Goal: Task Accomplishment & Management: Complete application form

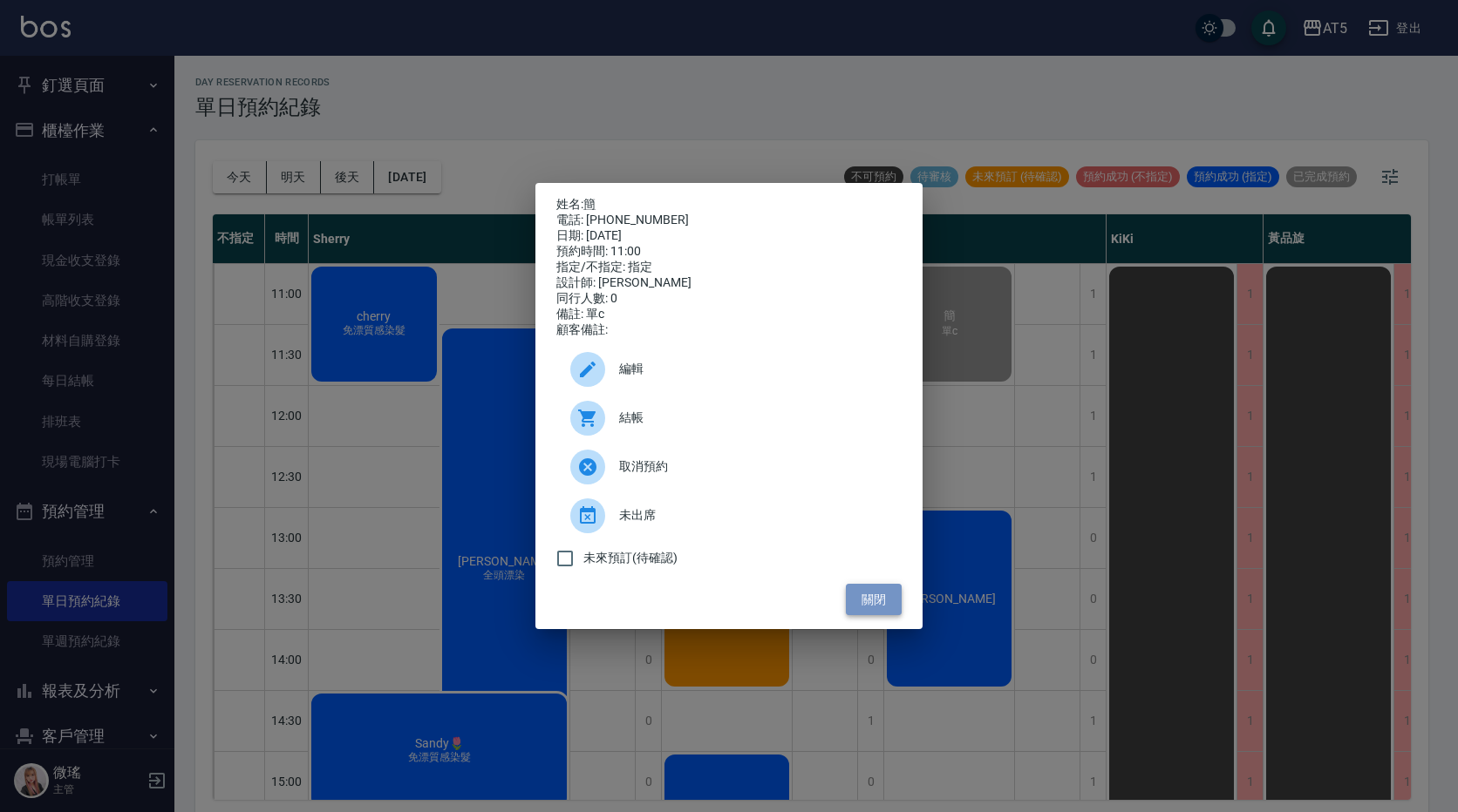
drag, startPoint x: 883, startPoint y: 602, endPoint x: 470, endPoint y: 610, distance: 413.1
click at [882, 602] on button "關閉" at bounding box center [873, 600] width 56 height 32
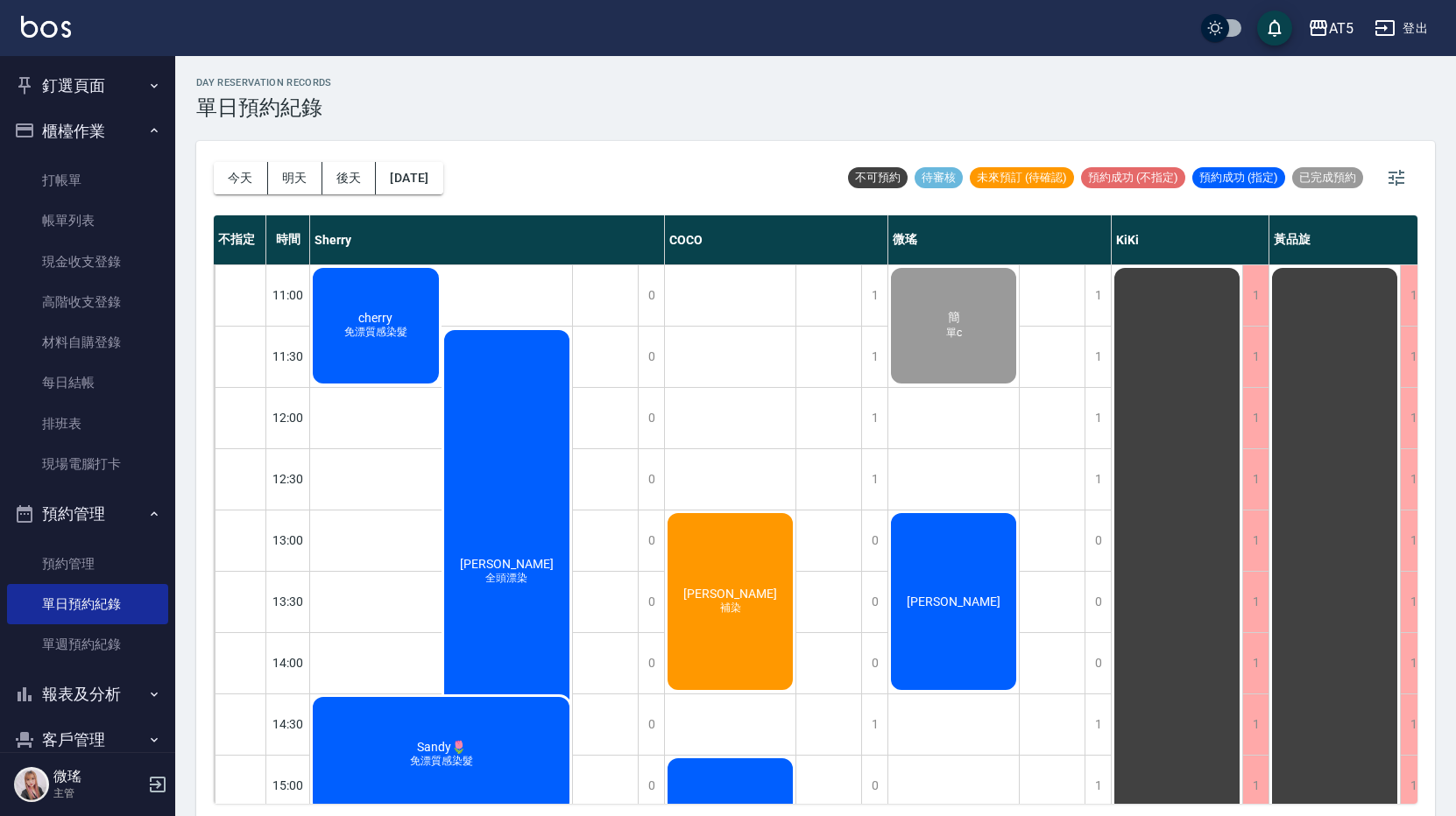
click at [362, 375] on div "cherry 免漂質感染髮" at bounding box center [375, 326] width 131 height 121
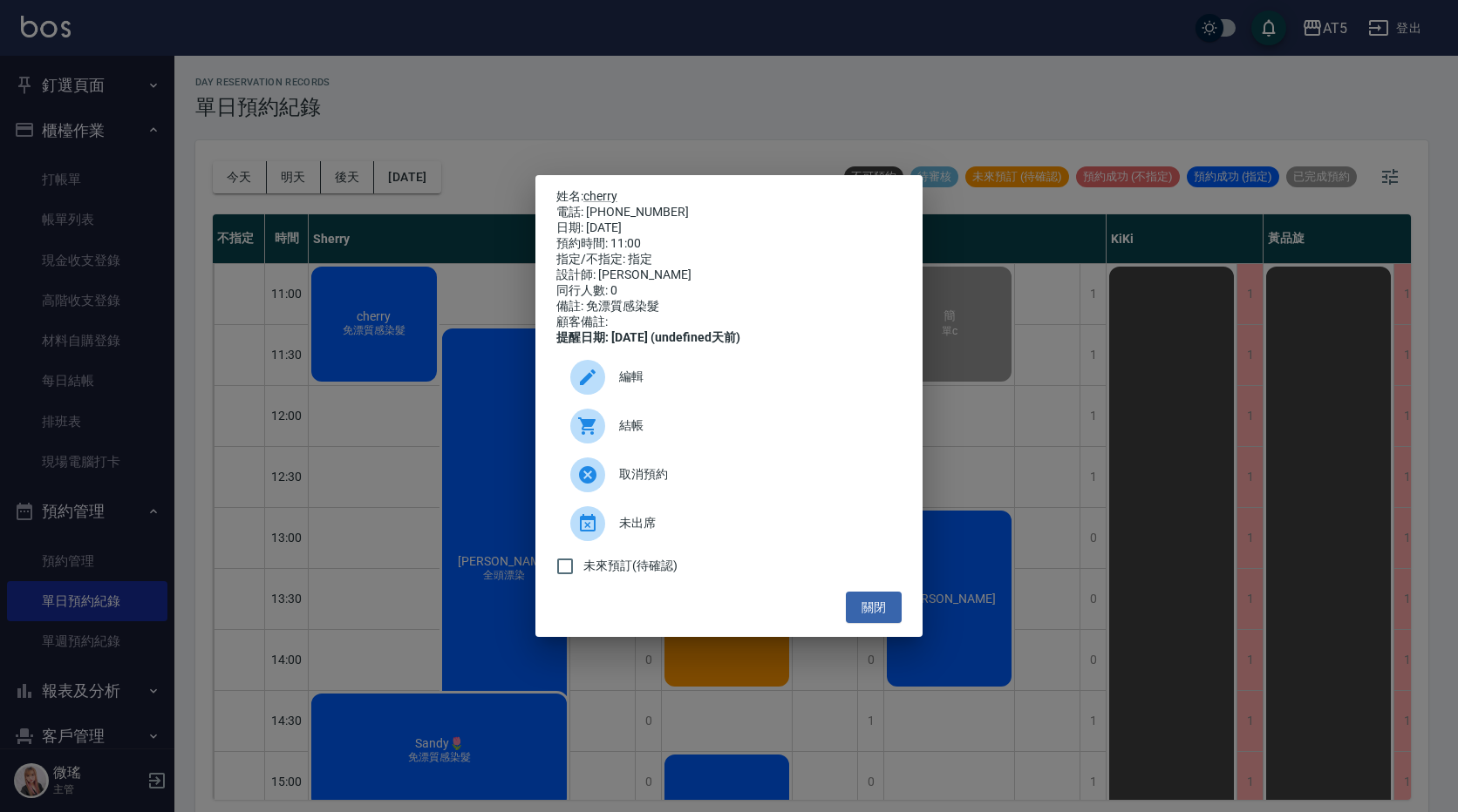
drag, startPoint x: 365, startPoint y: 357, endPoint x: 435, endPoint y: 344, distance: 71.2
click at [366, 357] on div "姓名: cherry 電話: 0905736268 日期: 2025/10/05 預約時間: 11:00 指定/不指定: 指定 設計師: Sherry 同行人…" at bounding box center [729, 406] width 1458 height 812
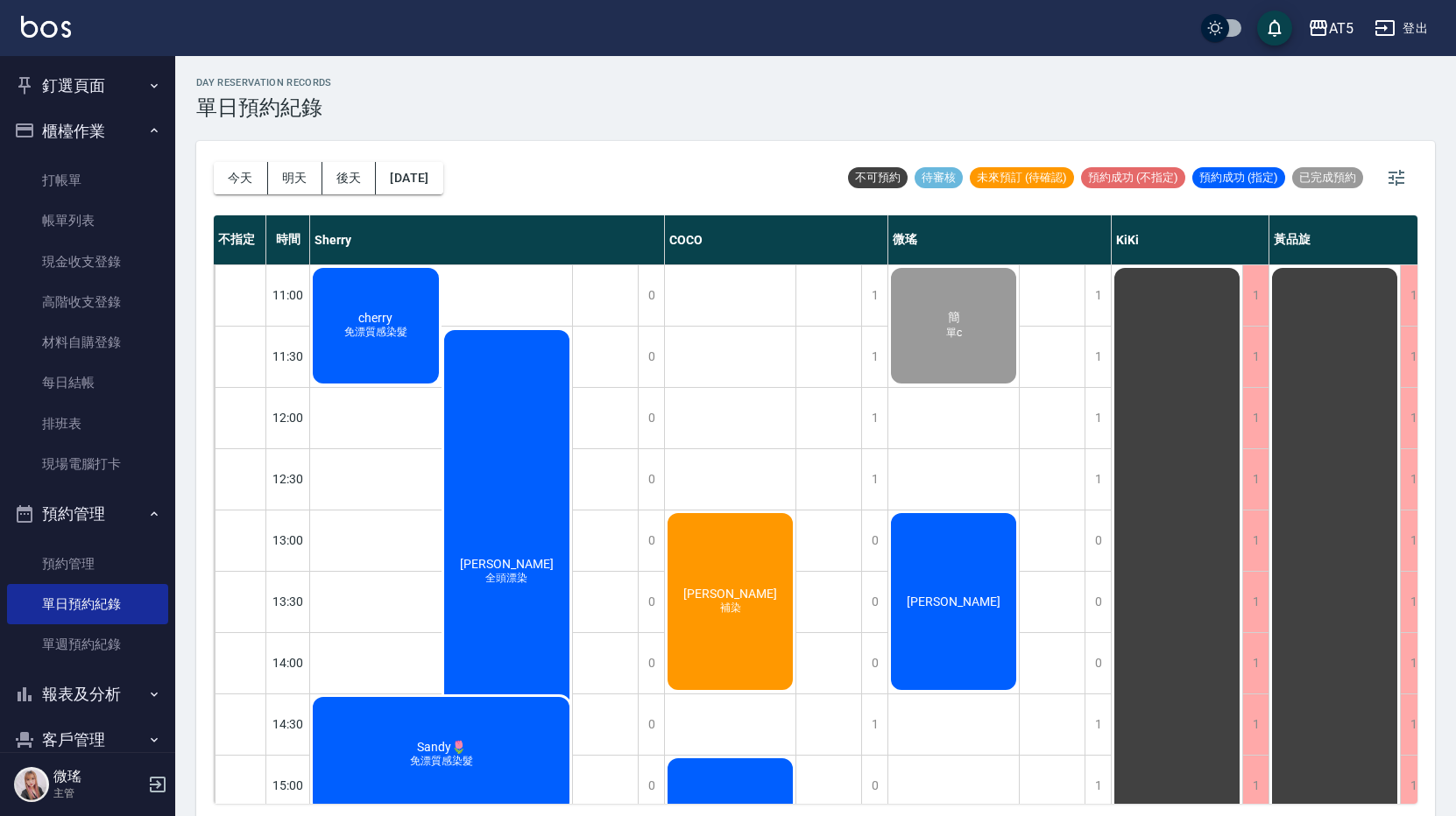
click at [368, 364] on div "cherry 免漂質感染髮" at bounding box center [375, 326] width 131 height 121
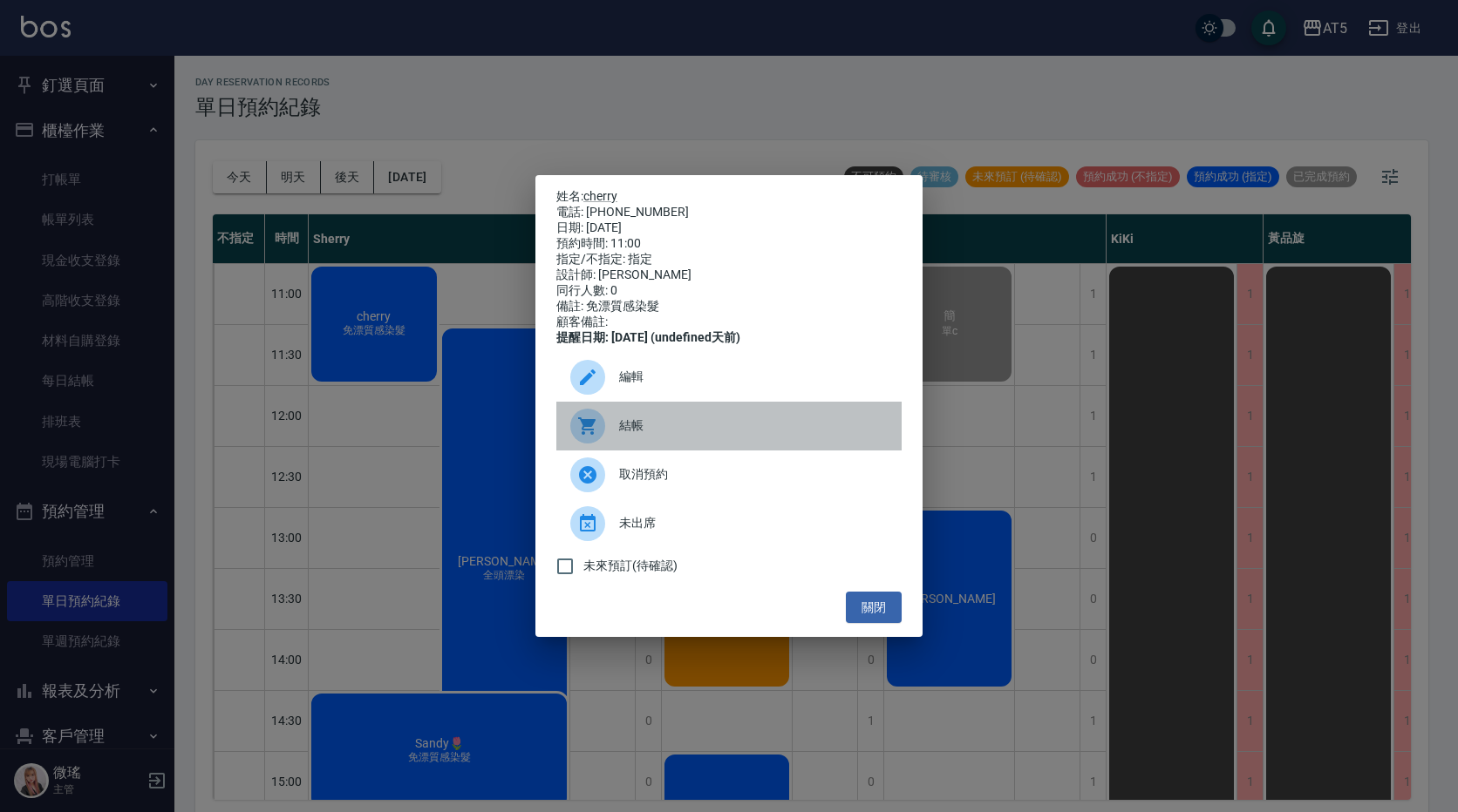
click at [742, 435] on span "結帳" at bounding box center [753, 425] width 269 height 18
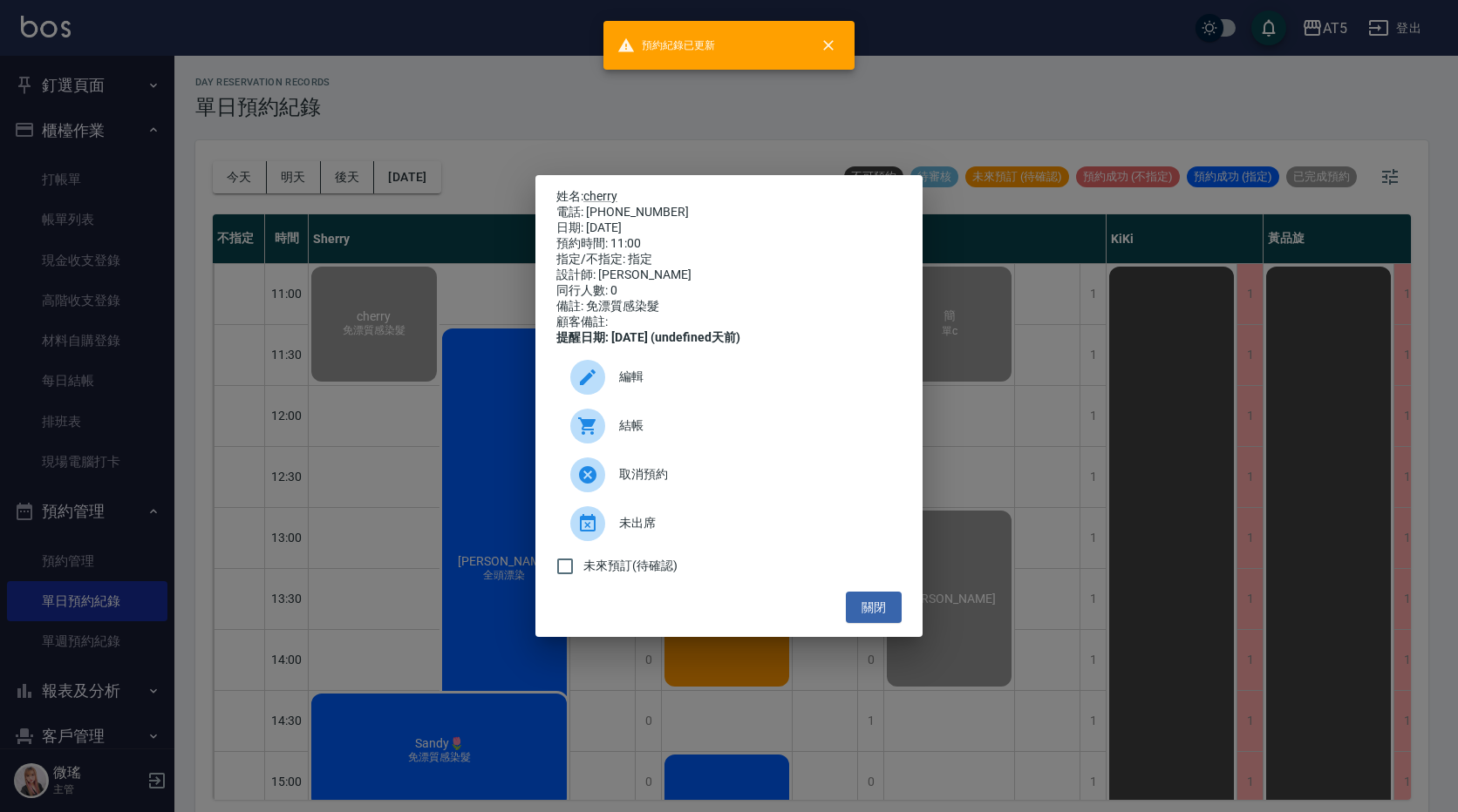
drag, startPoint x: 863, startPoint y: 613, endPoint x: 640, endPoint y: 613, distance: 223.0
click at [859, 613] on button "關閉" at bounding box center [873, 608] width 56 height 32
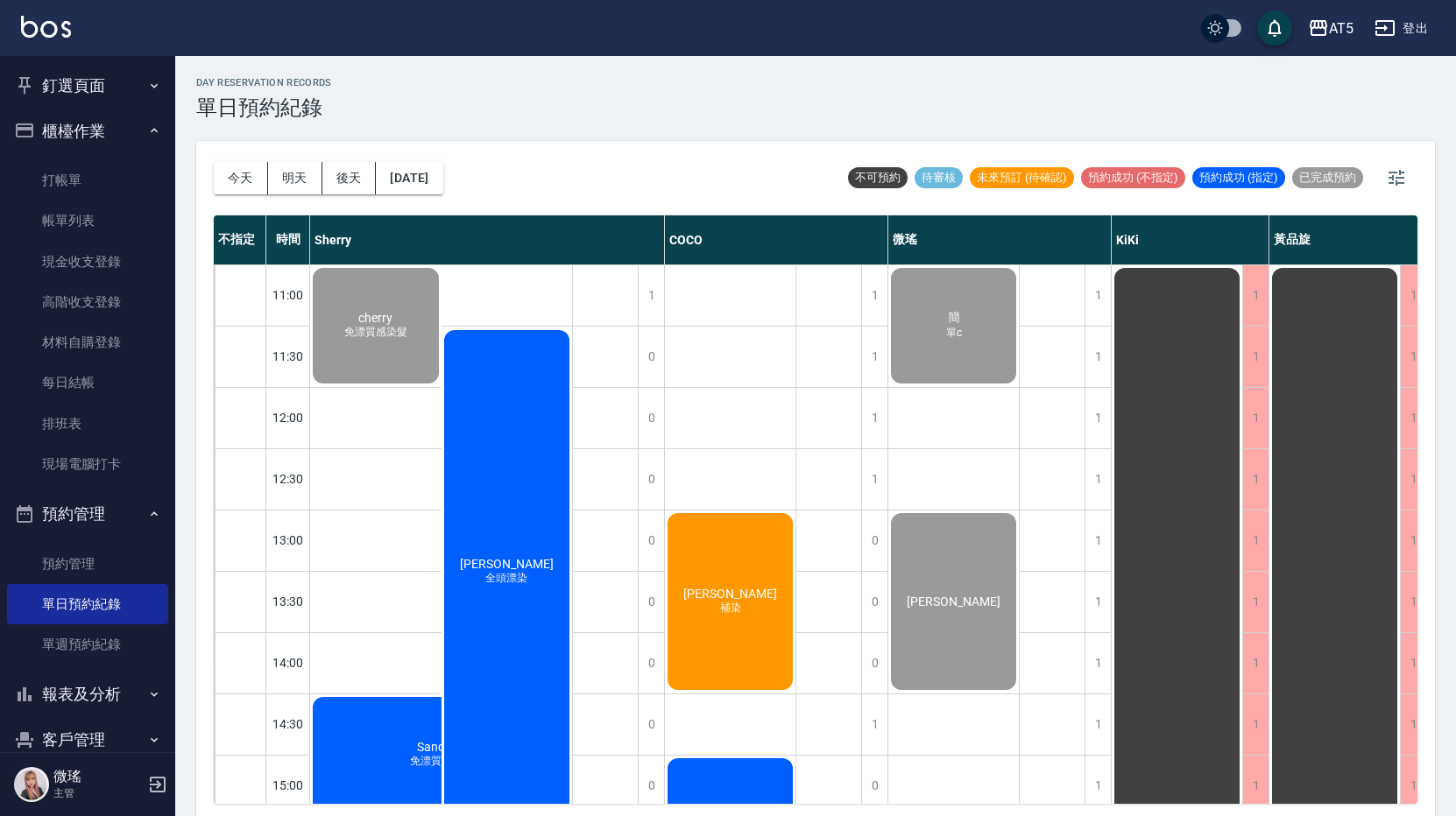
click at [557, 568] on div "林愛軒 全頭漂染" at bounding box center [507, 572] width 131 height 488
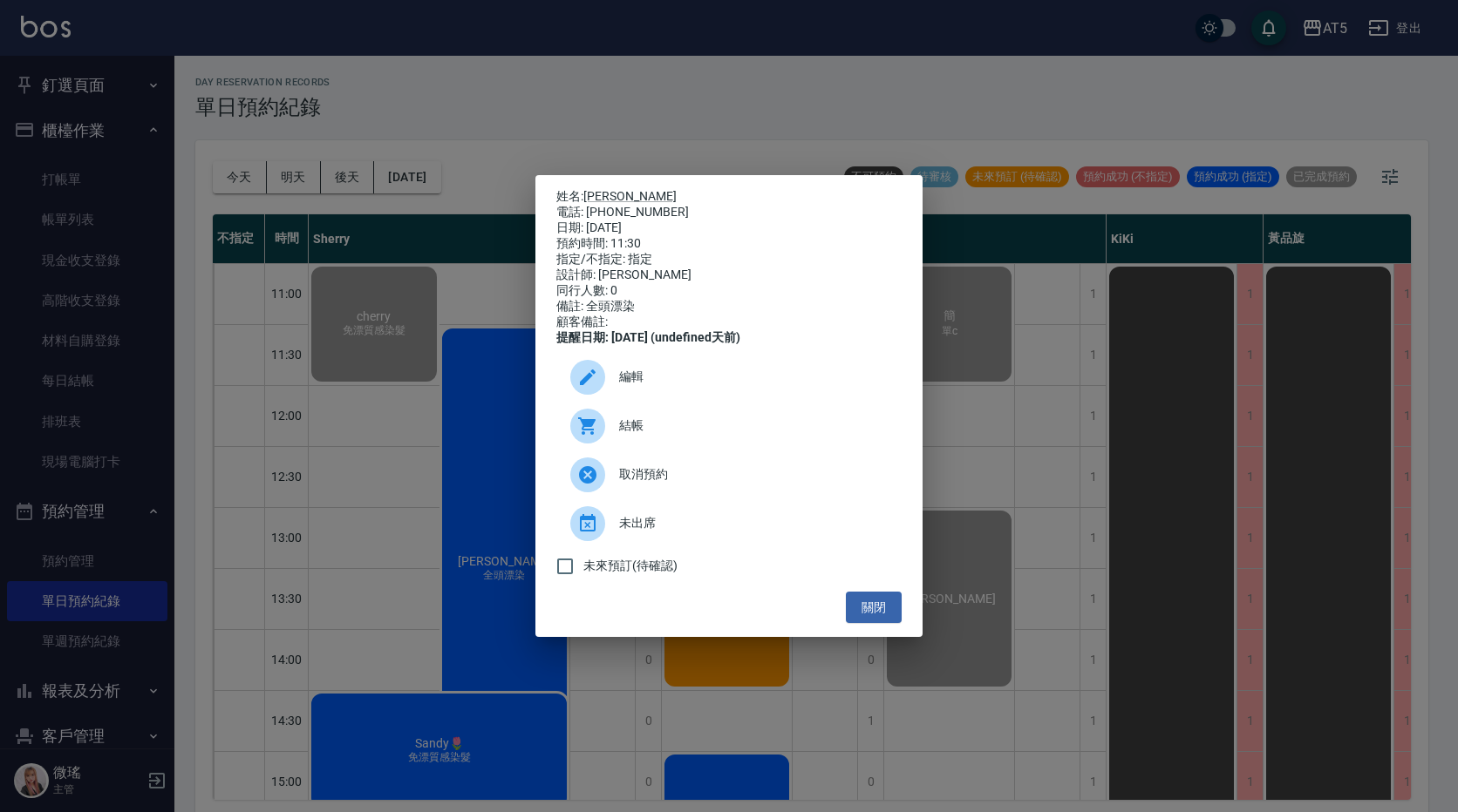
click at [644, 435] on span "結帳" at bounding box center [753, 425] width 269 height 18
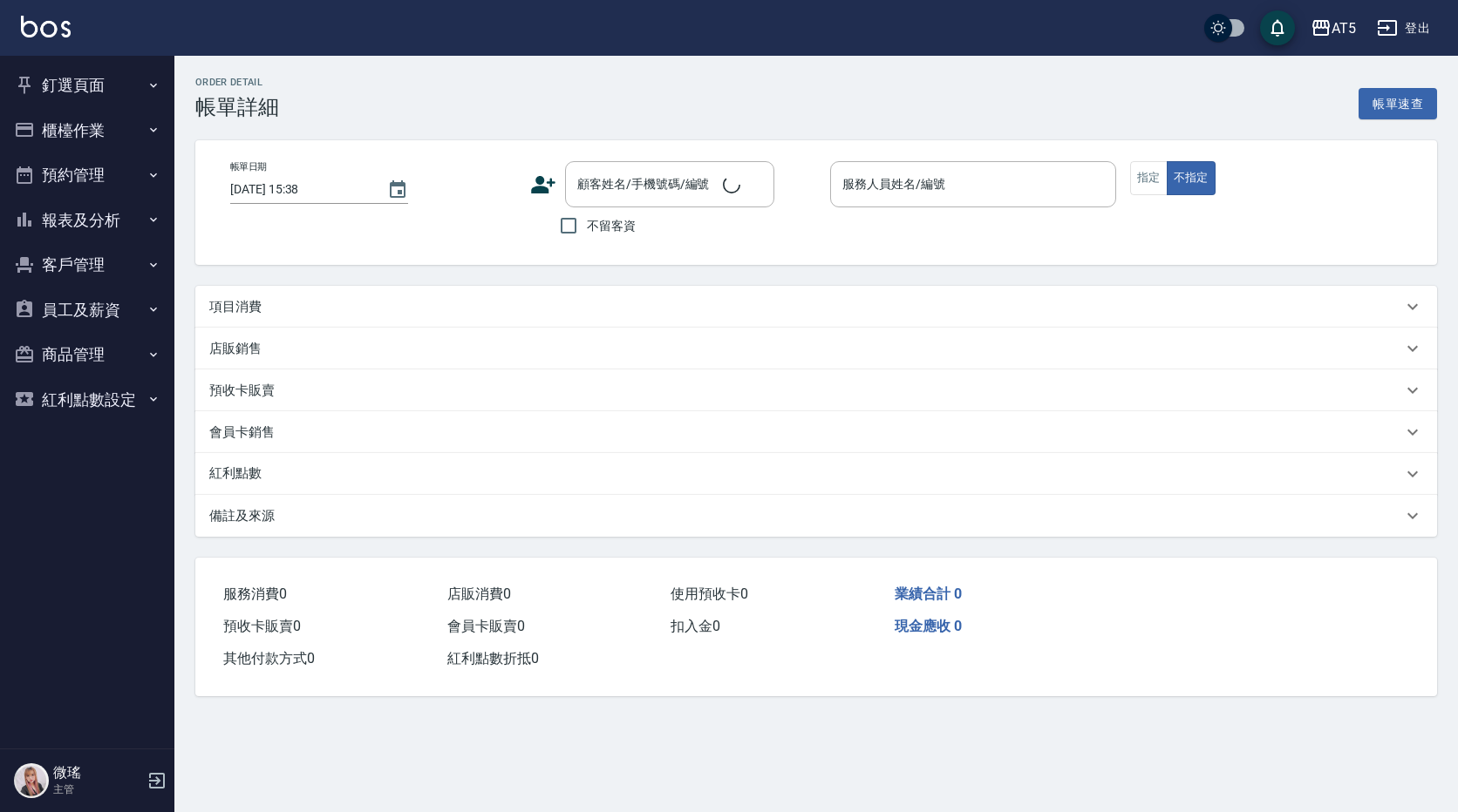
click at [461, 296] on div "項目消費" at bounding box center [816, 307] width 1242 height 42
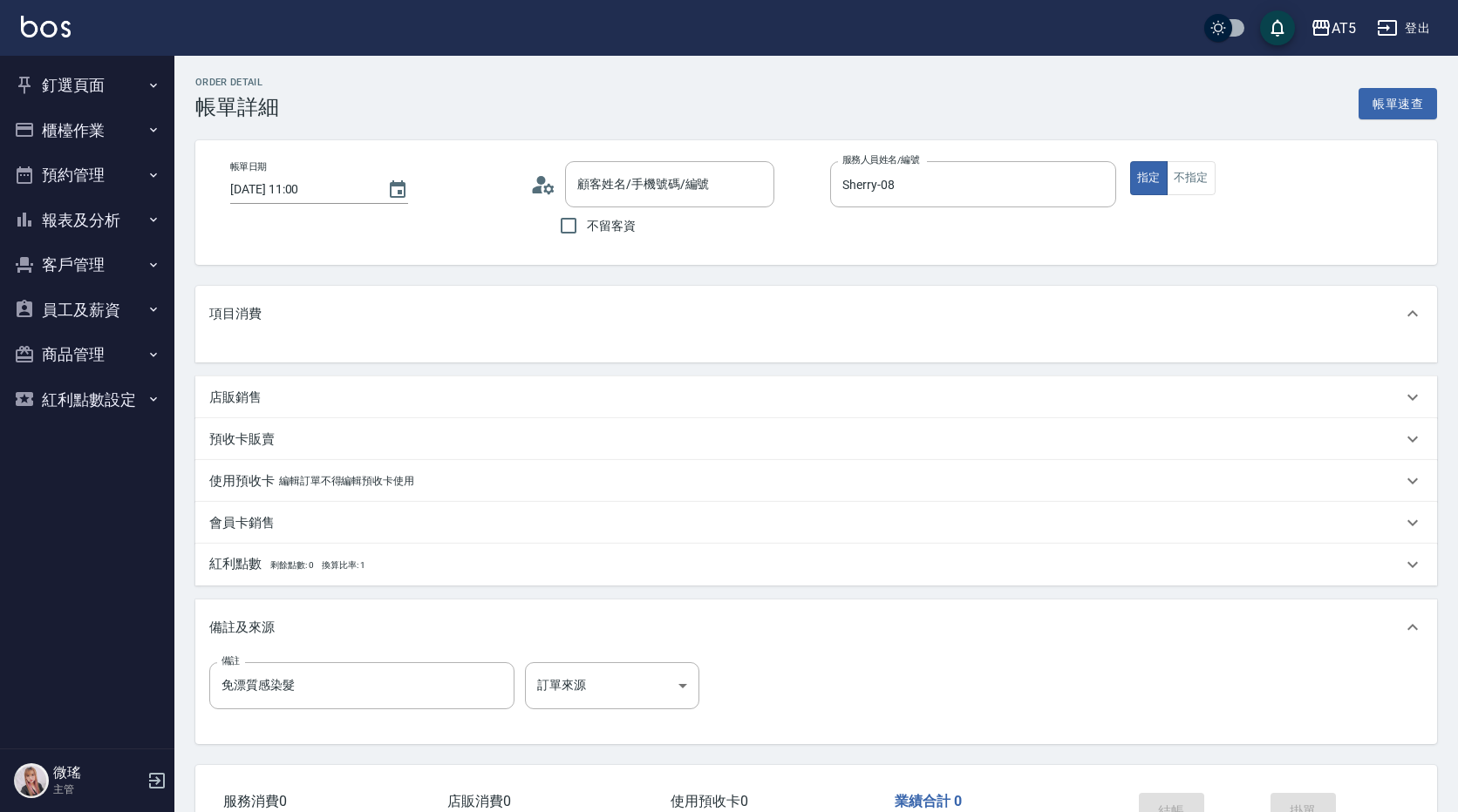
type input "2025/10/05 11:00"
type input "Sherry-08"
type input "免漂質感染髮"
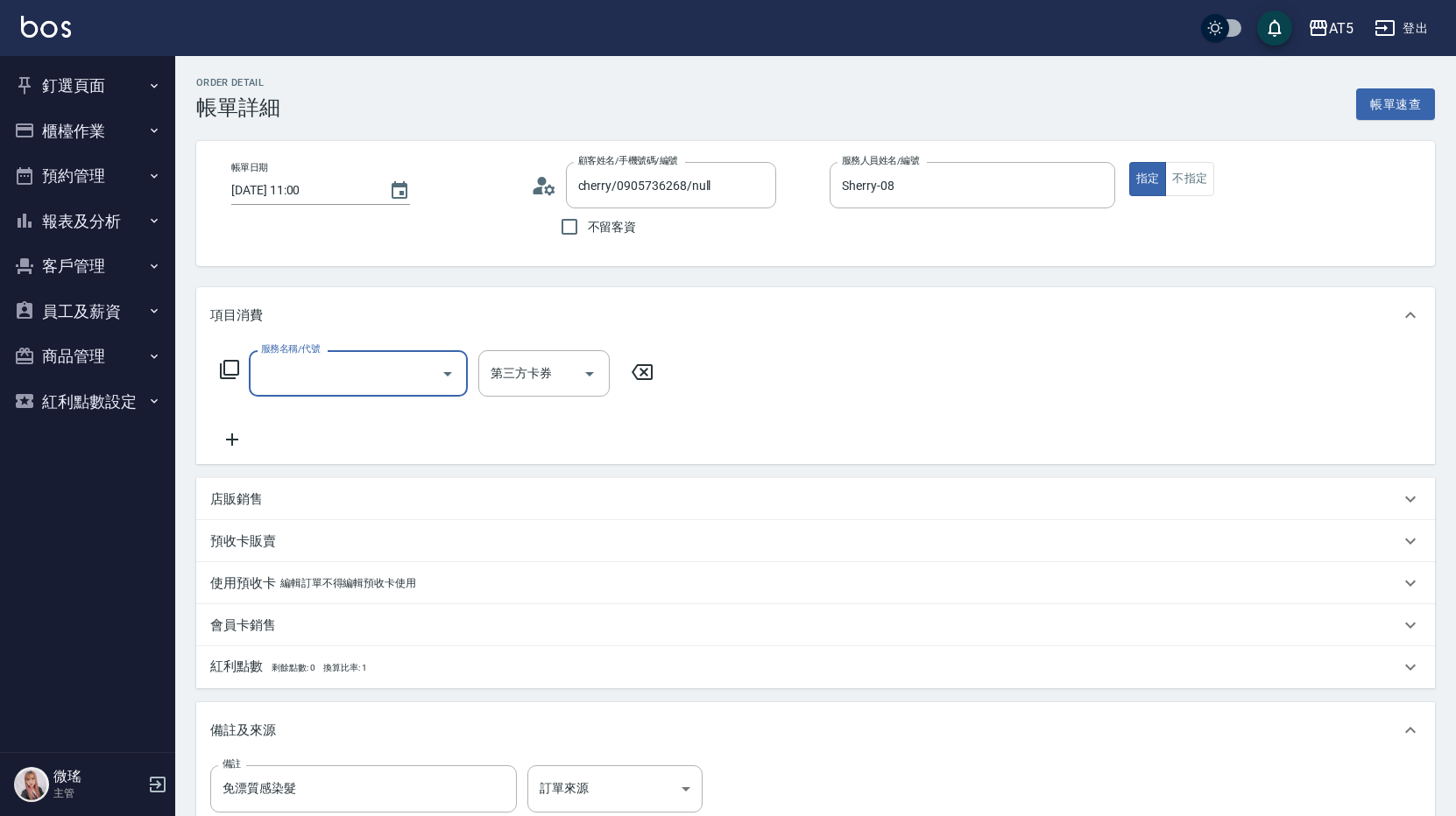
type input "cherry/0905736268/null"
type input "501"
type input "100"
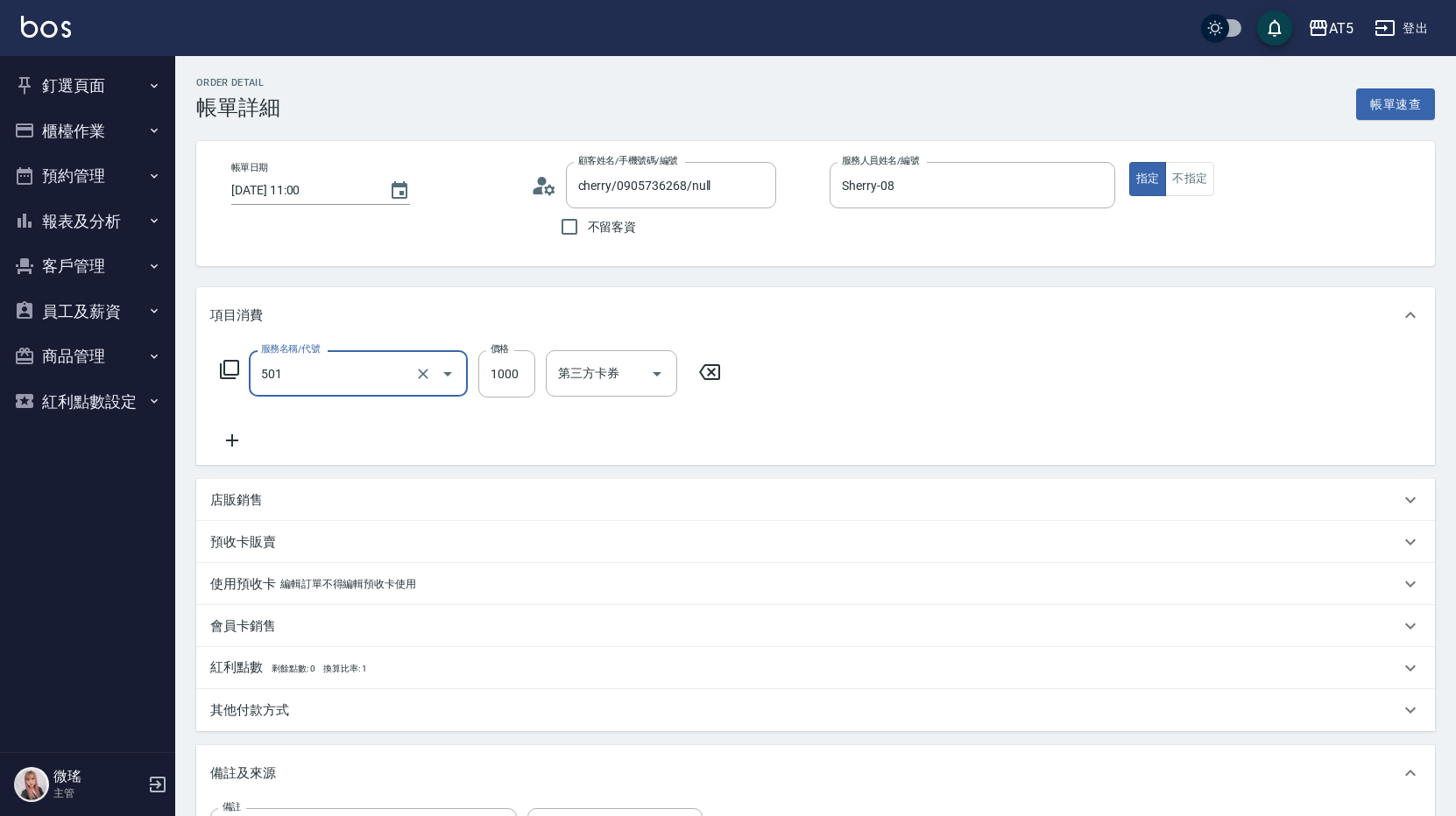
type input "染髮(501)"
type input "2"
type input "0"
type input "208"
type input "200"
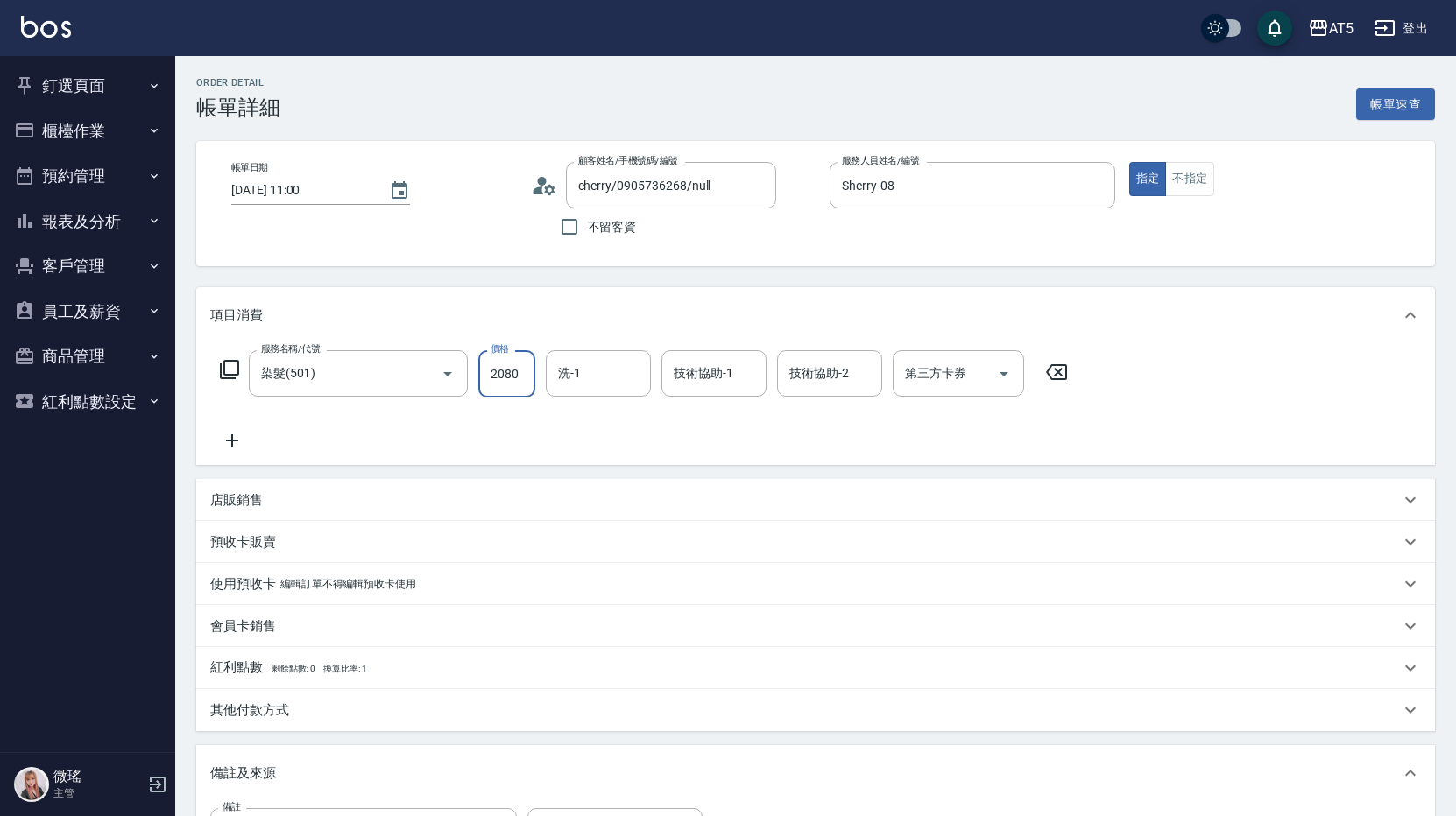
type input "2080"
type input "0"
type input "[PERSON_NAME]-11"
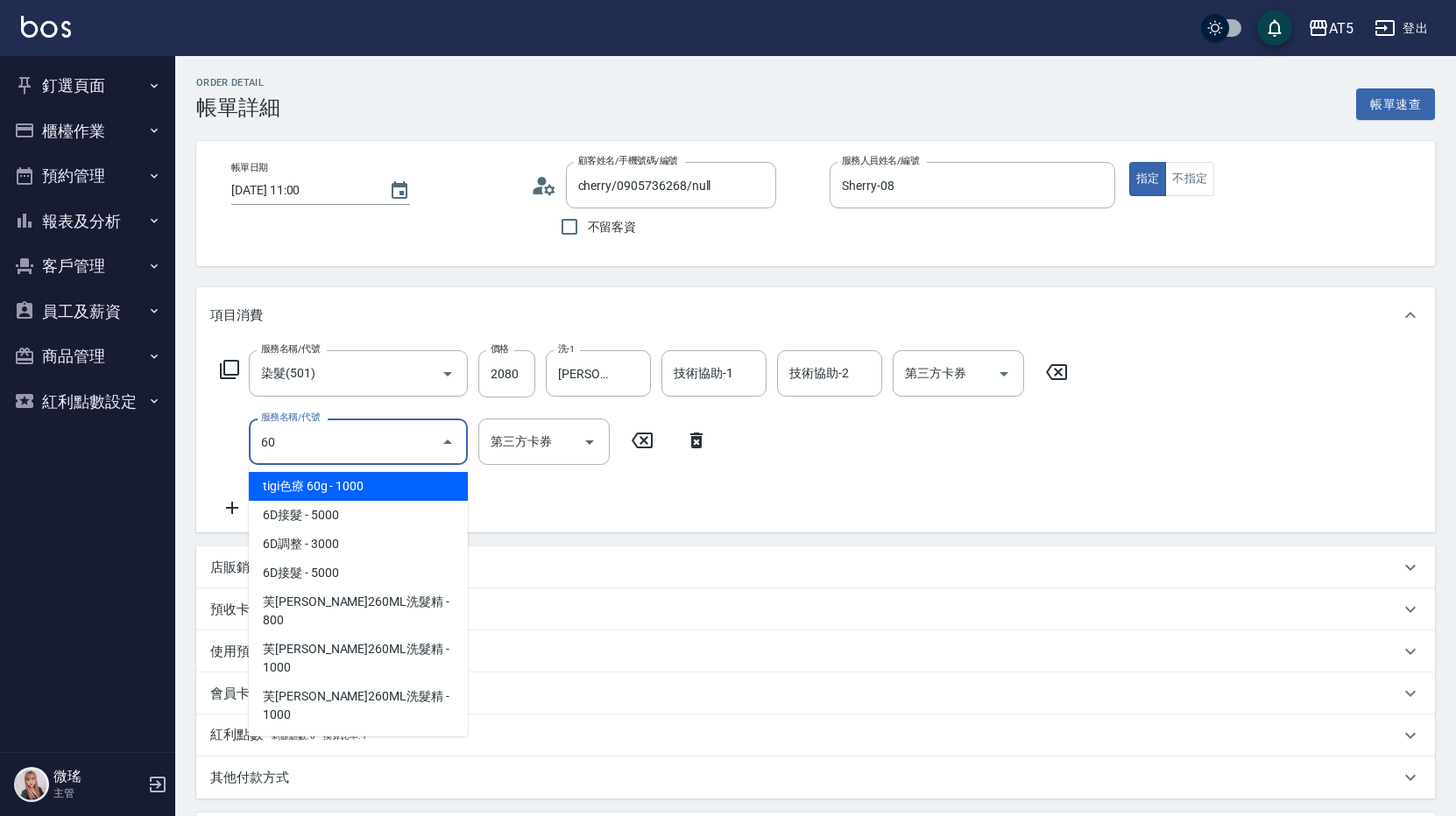
type input "601"
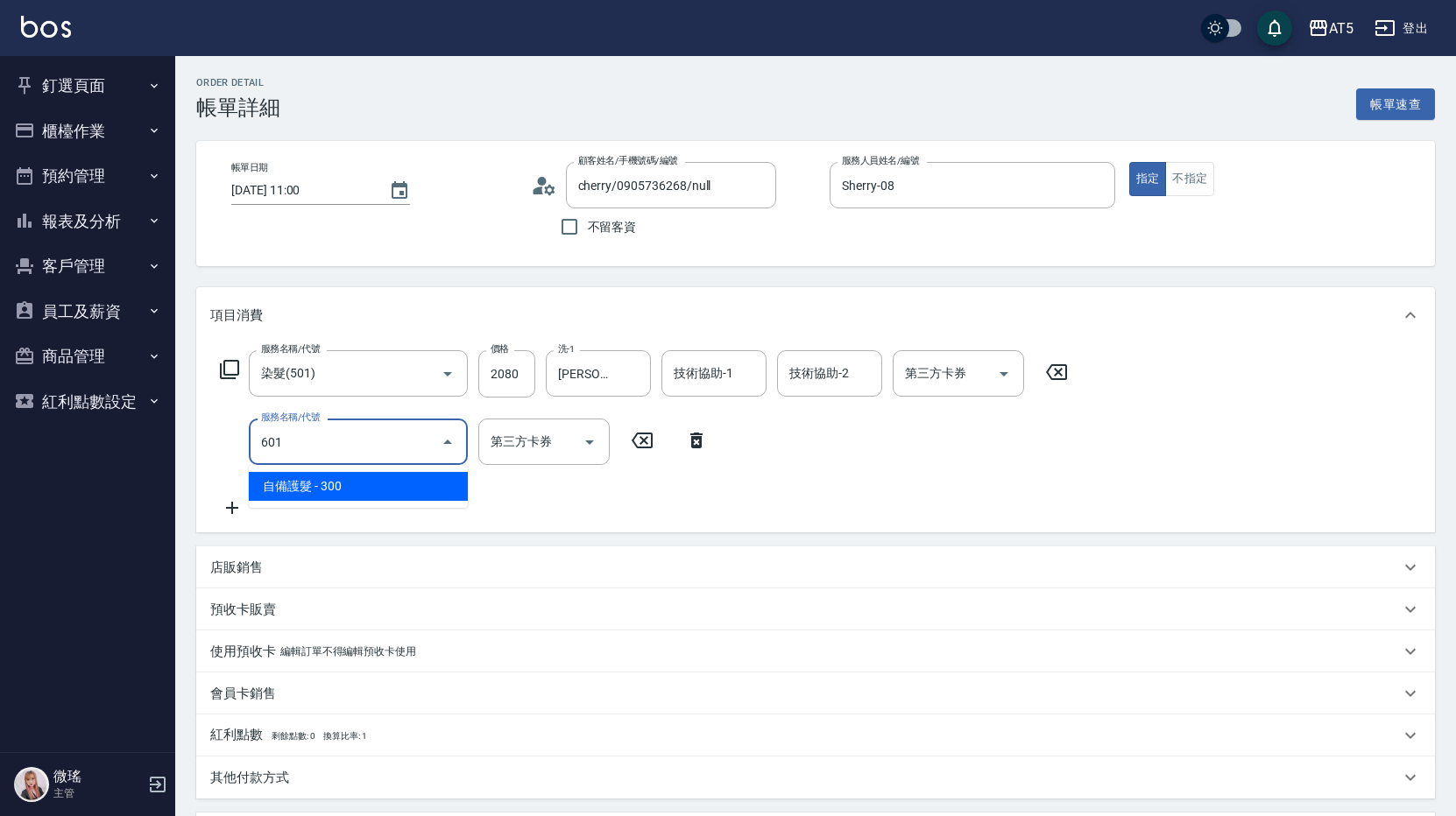
type input "230"
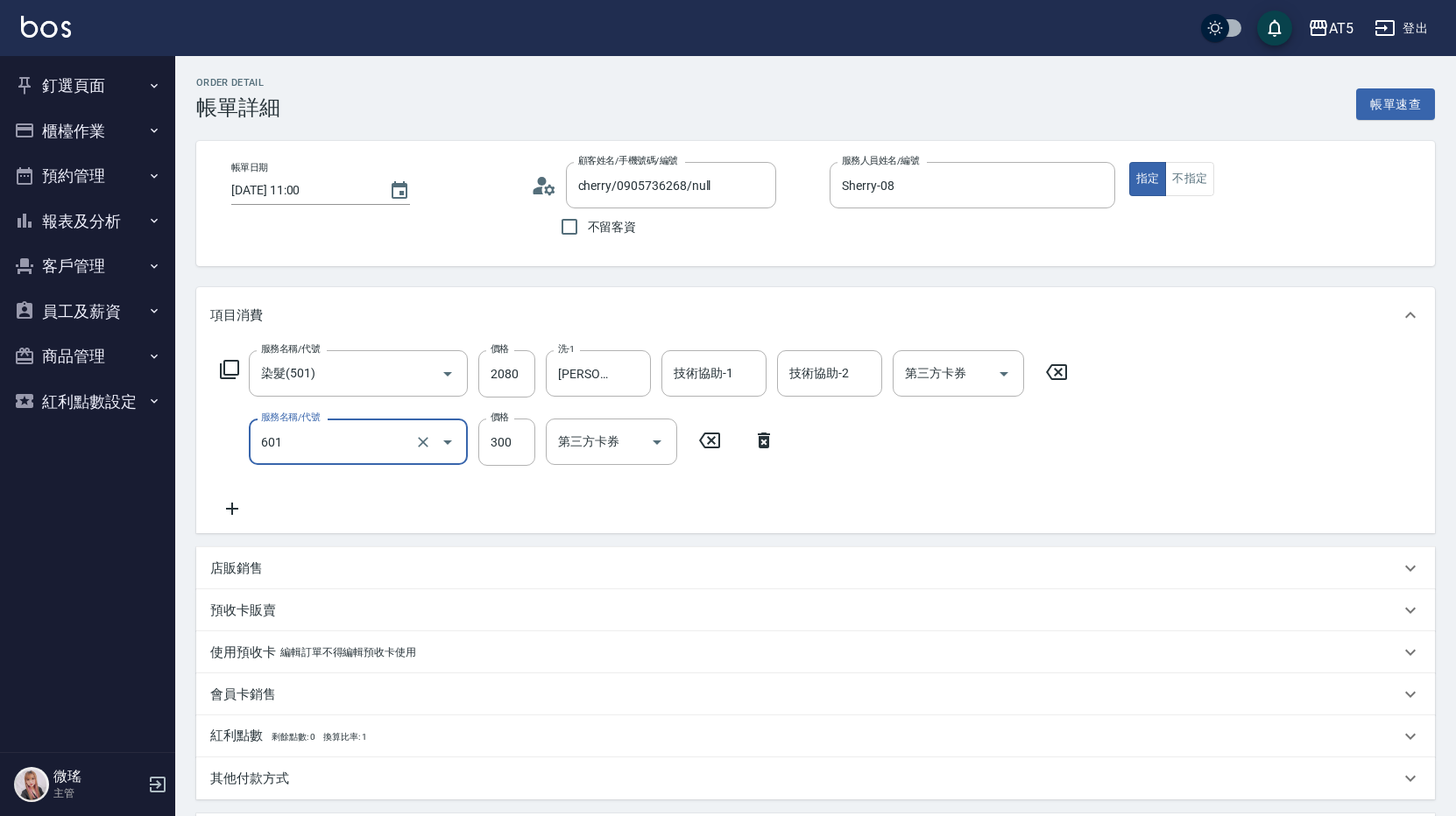
type input "自備護髮(601)"
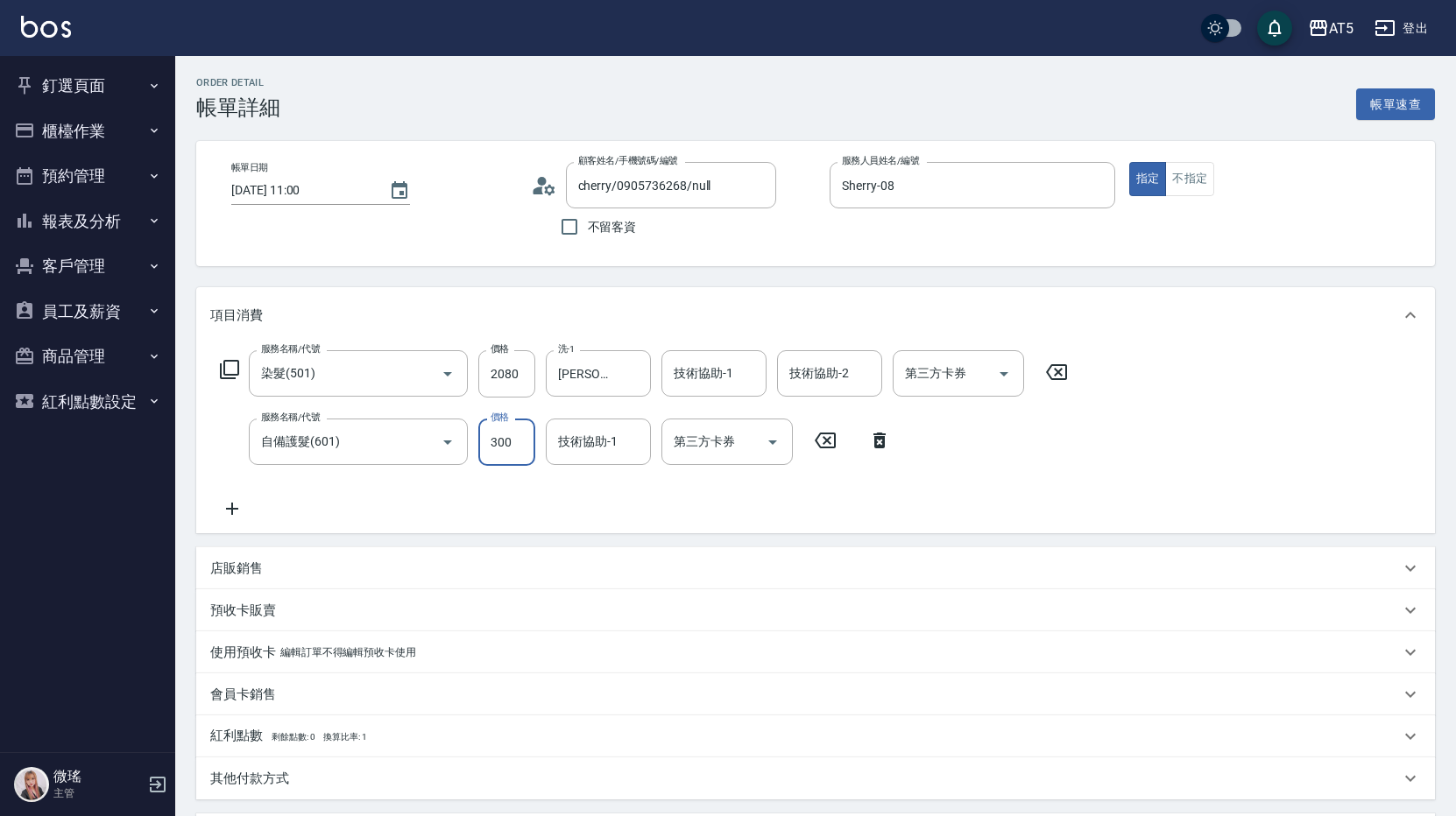
type input "2"
type input "210"
type input "250"
type input "450"
type input "250"
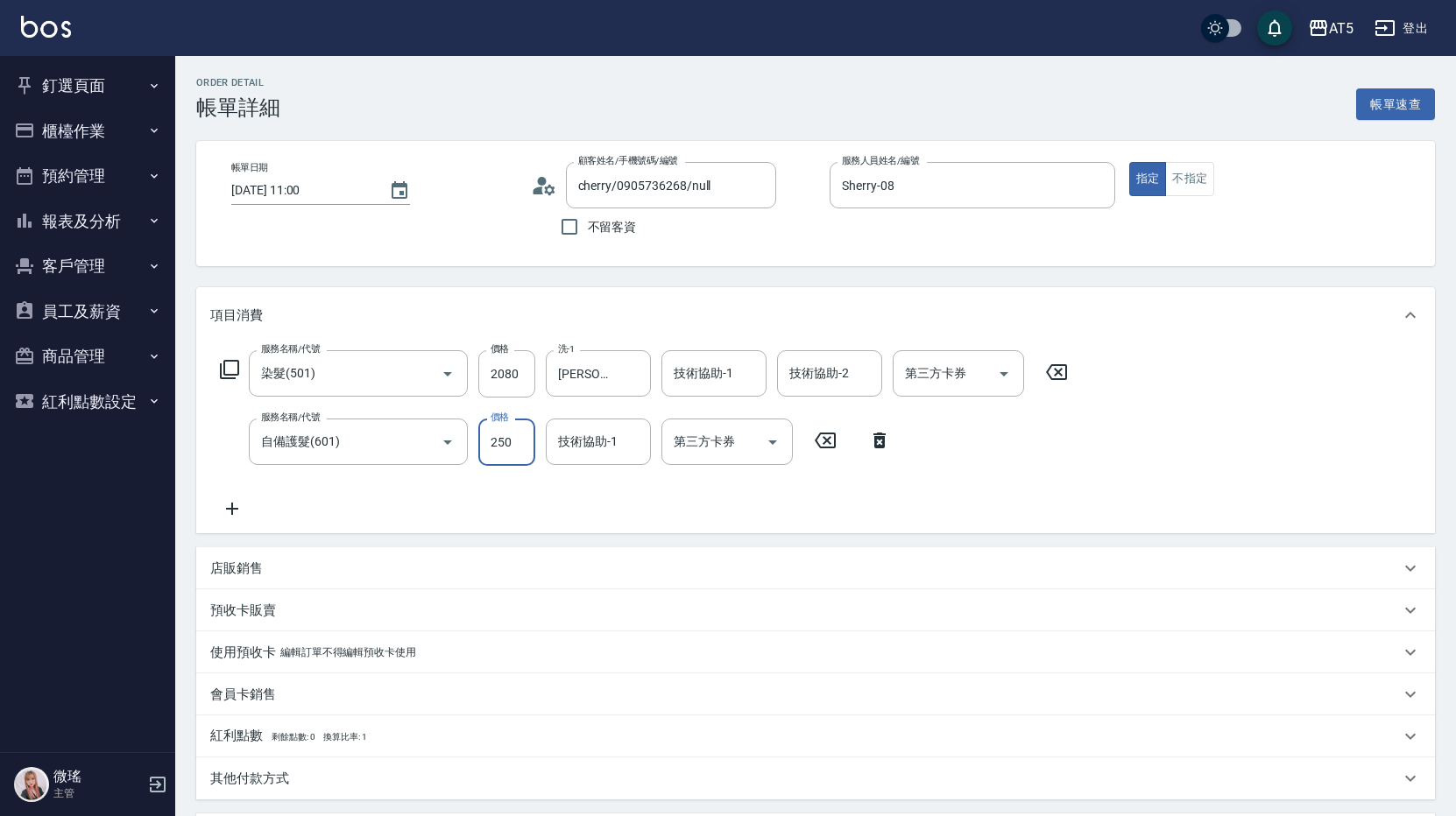
type input "230"
type input "25"
type input "210"
type input "2"
type input "200"
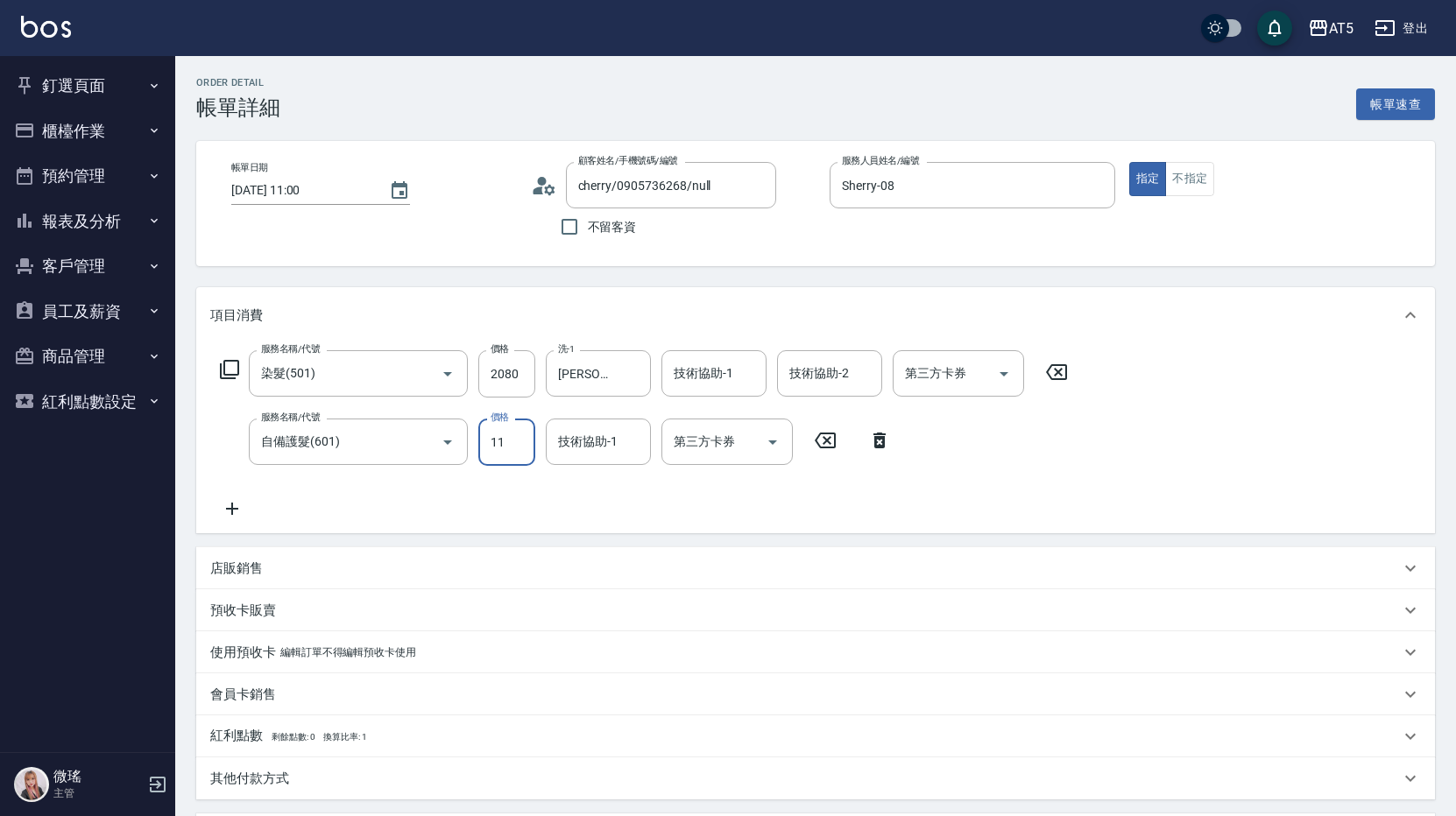
type input "115"
type input "210"
type input "1150"
type input "1350"
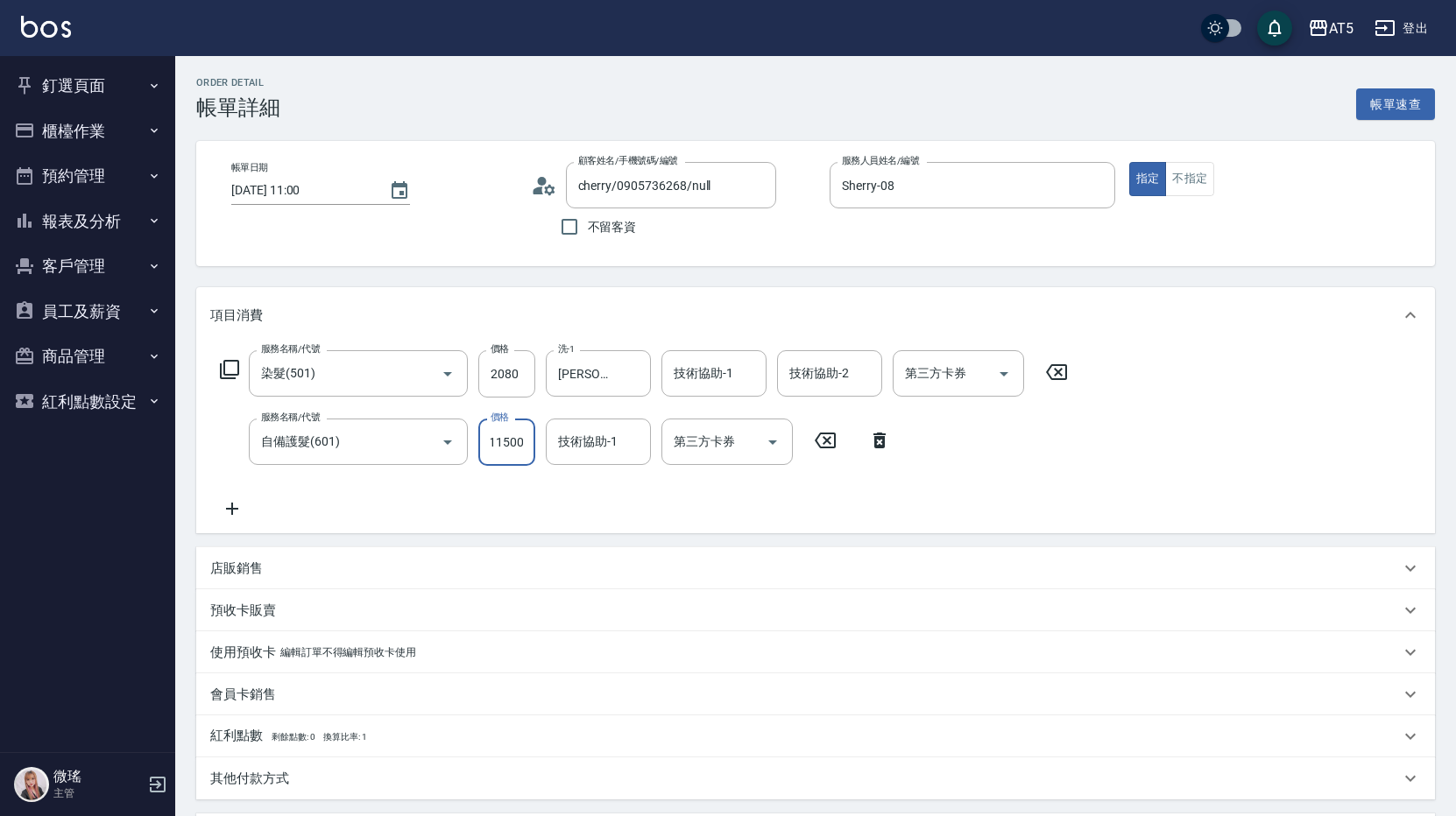
type input "11500"
click at [540, 439] on div "服務名稱/代號 自備護髮(601) 服務名稱/代號 價格 11500 價格 技術協助-1 技術協助-1 第三方卡券 第三方卡券" at bounding box center [555, 442] width 691 height 47
click at [510, 451] on input "11500" at bounding box center [506, 442] width 57 height 47
type input "200"
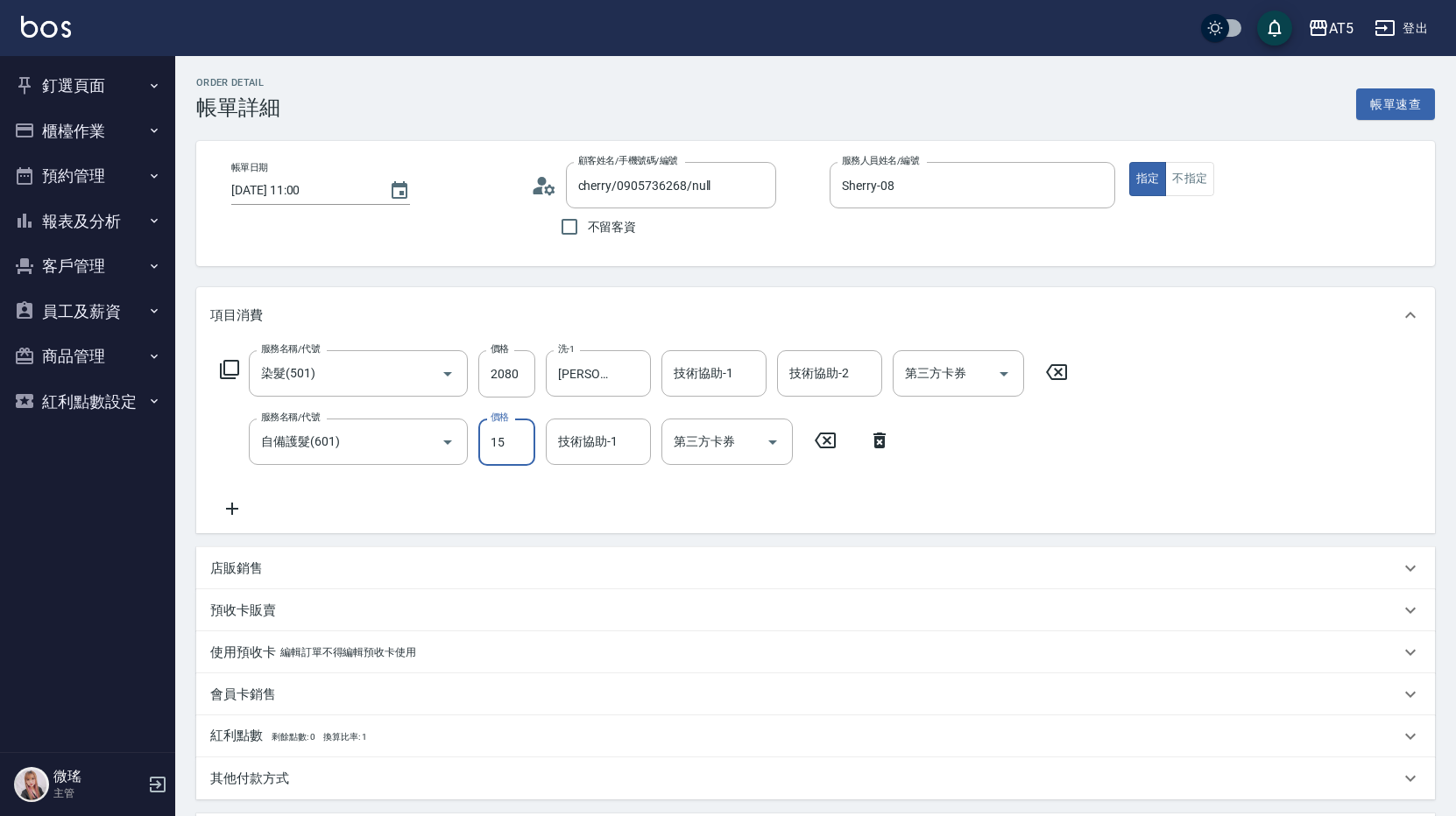
type input "150"
type input "220"
type input "1500"
type input "350"
type input "1500"
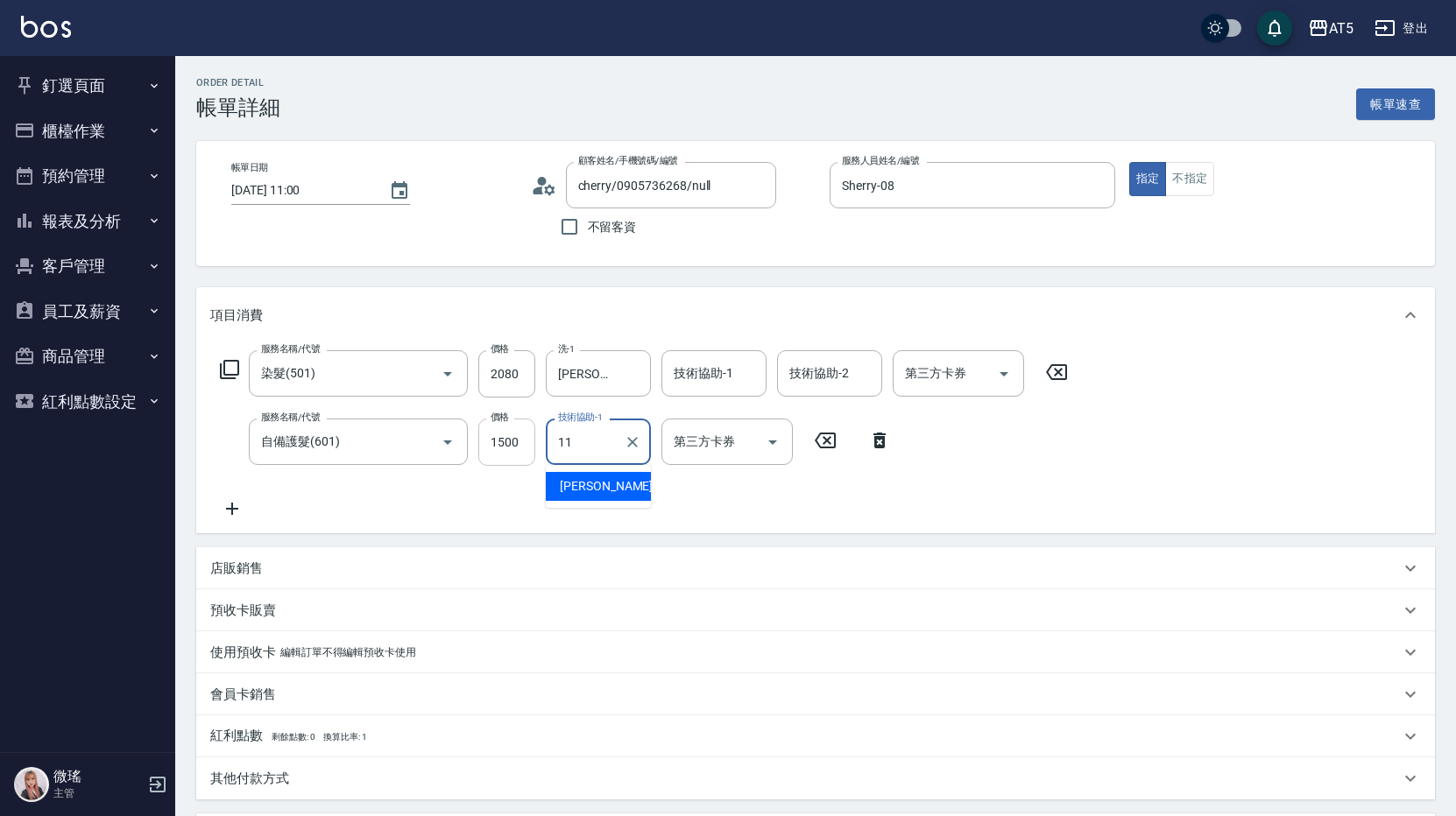
type input "[PERSON_NAME]-11"
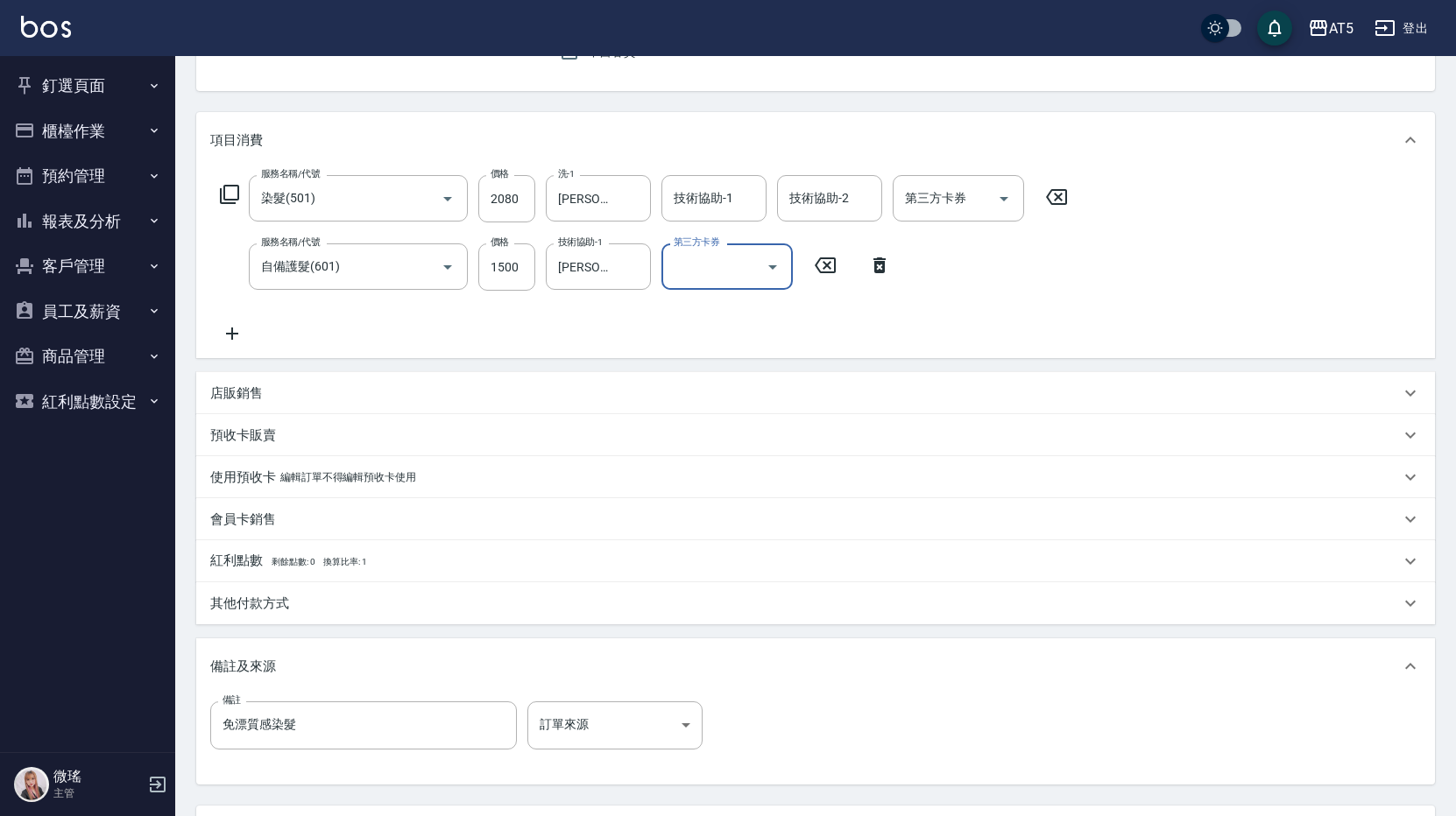
scroll to position [332, 0]
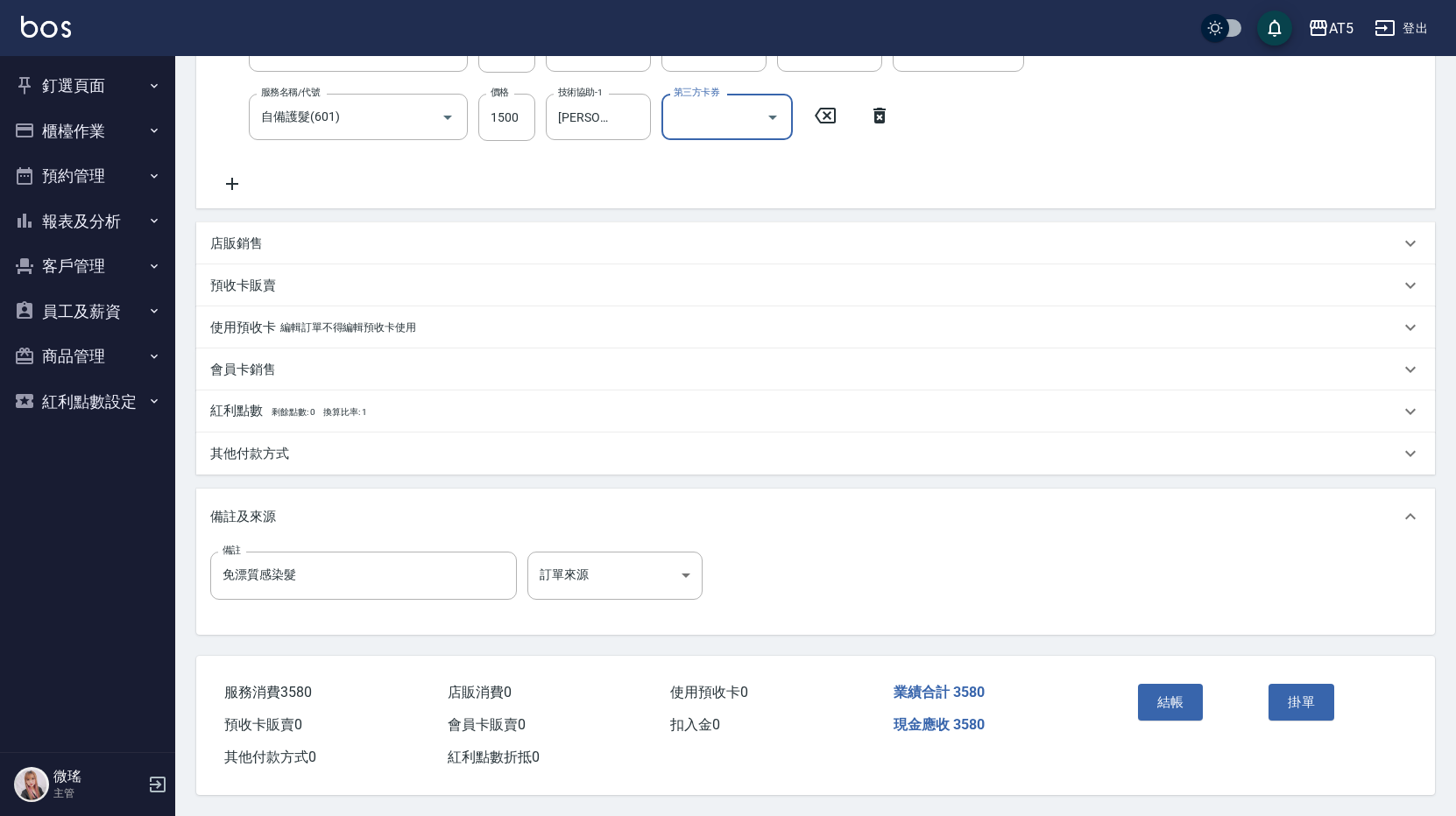
click at [302, 445] on div "其他付款方式" at bounding box center [805, 454] width 1190 height 18
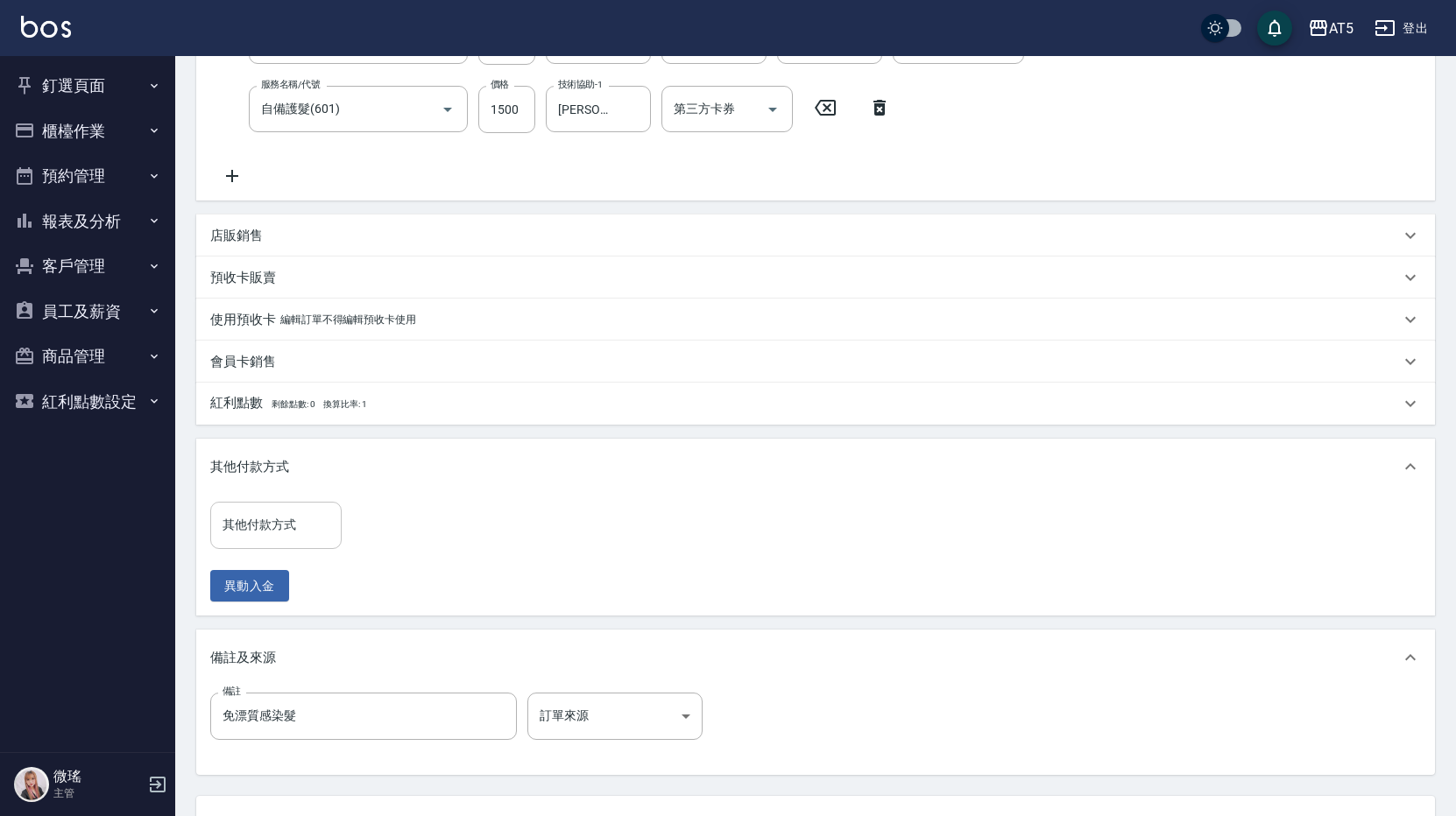
click at [282, 522] on input "其他付款方式" at bounding box center [276, 525] width 116 height 31
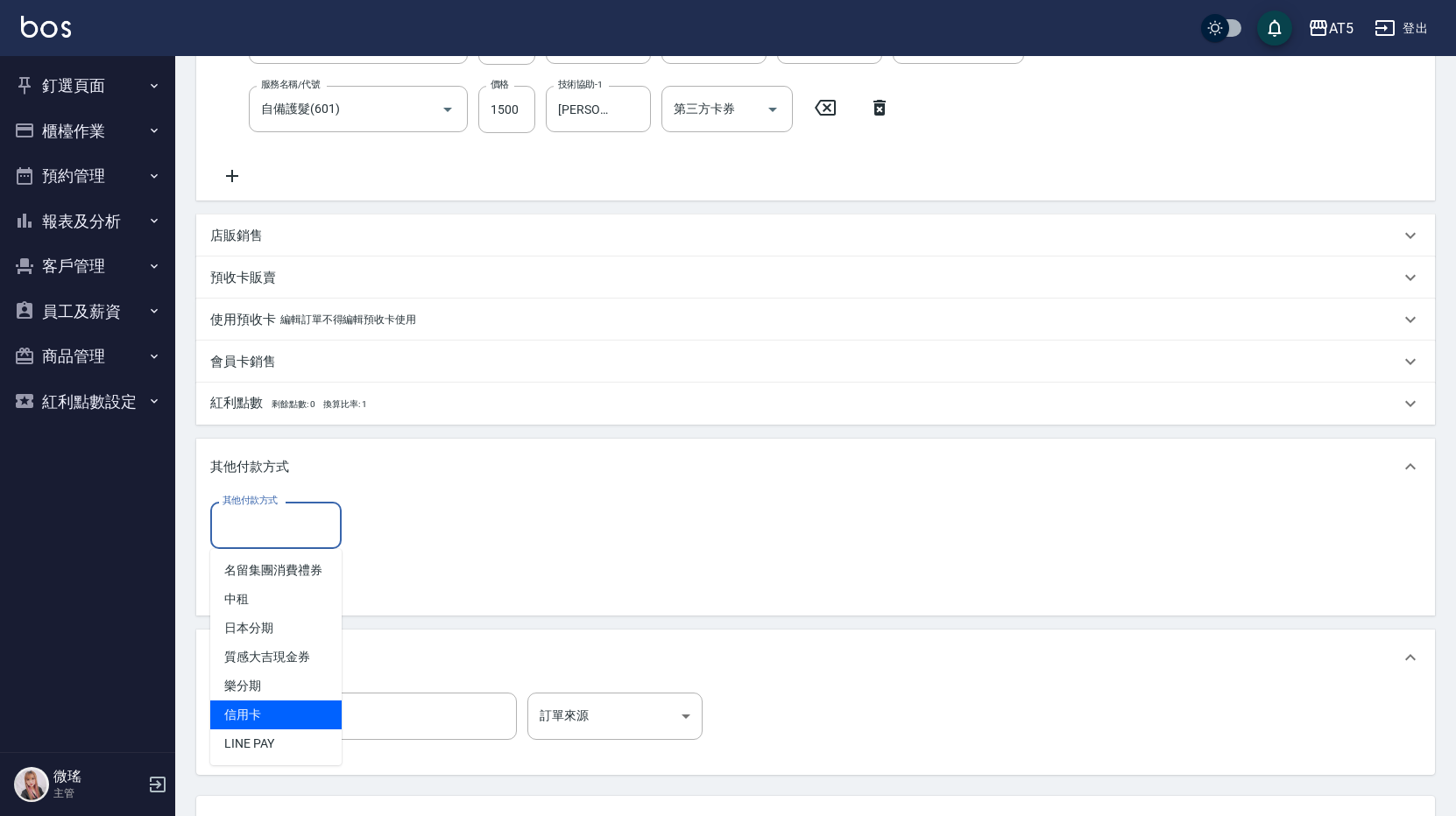
drag, startPoint x: 284, startPoint y: 718, endPoint x: 373, endPoint y: 595, distance: 151.8
click at [289, 708] on span "信用卡" at bounding box center [275, 715] width 131 height 29
type input "信用卡"
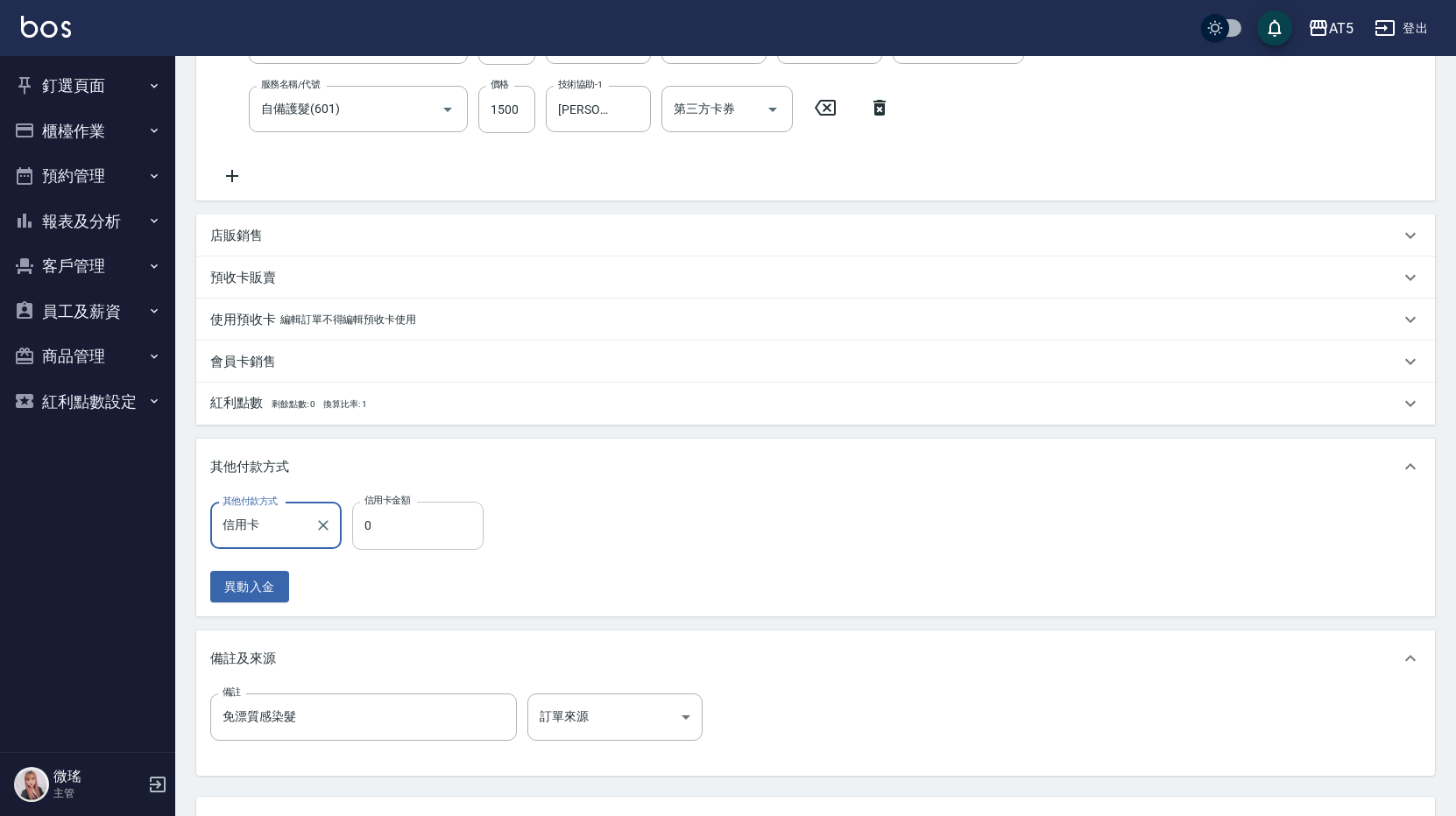
drag, startPoint x: 428, startPoint y: 526, endPoint x: 418, endPoint y: 529, distance: 10.4
click at [427, 526] on input "0" at bounding box center [418, 525] width 131 height 47
type input "358"
type input "320"
type input "3580"
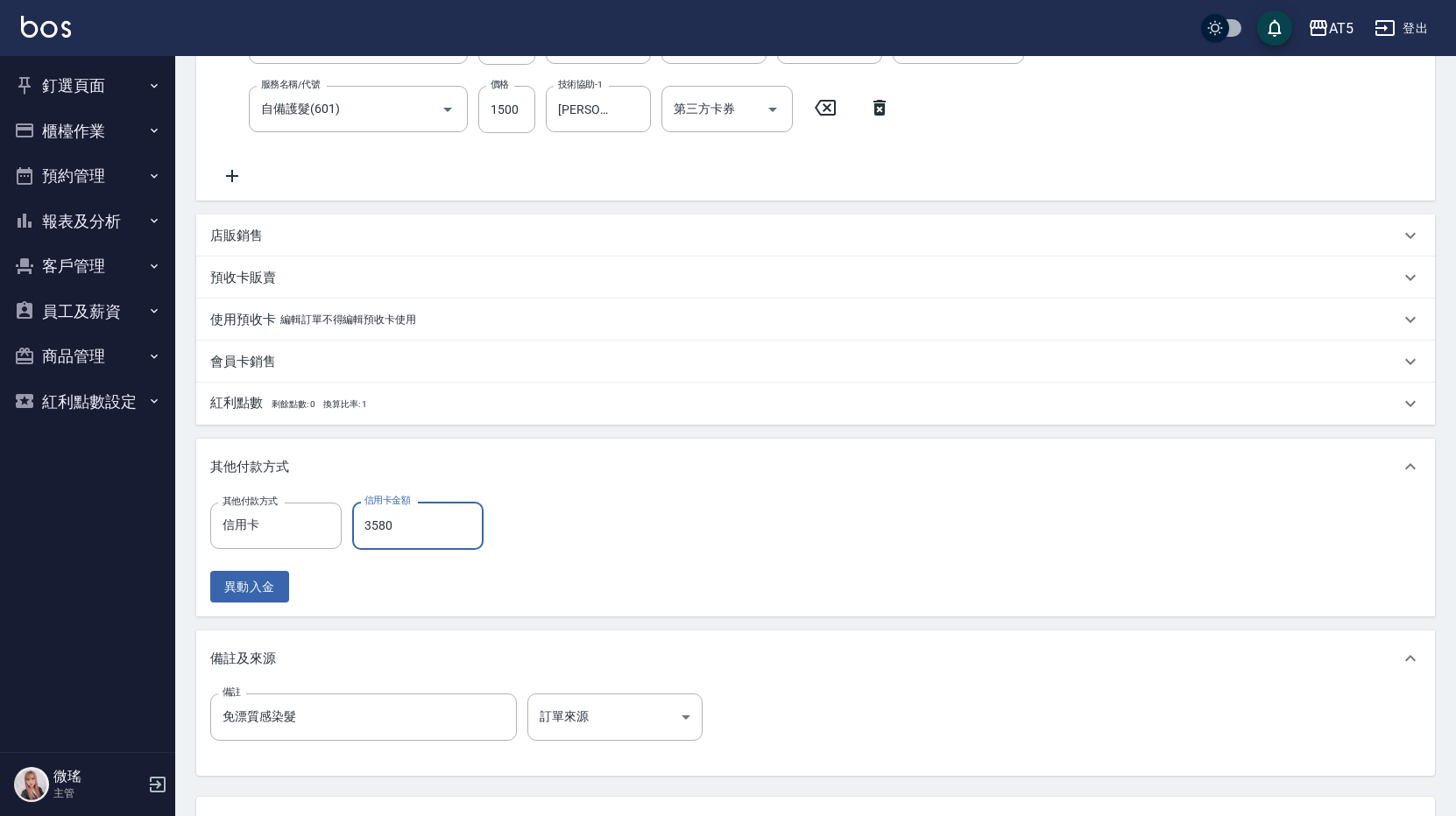
type input "0"
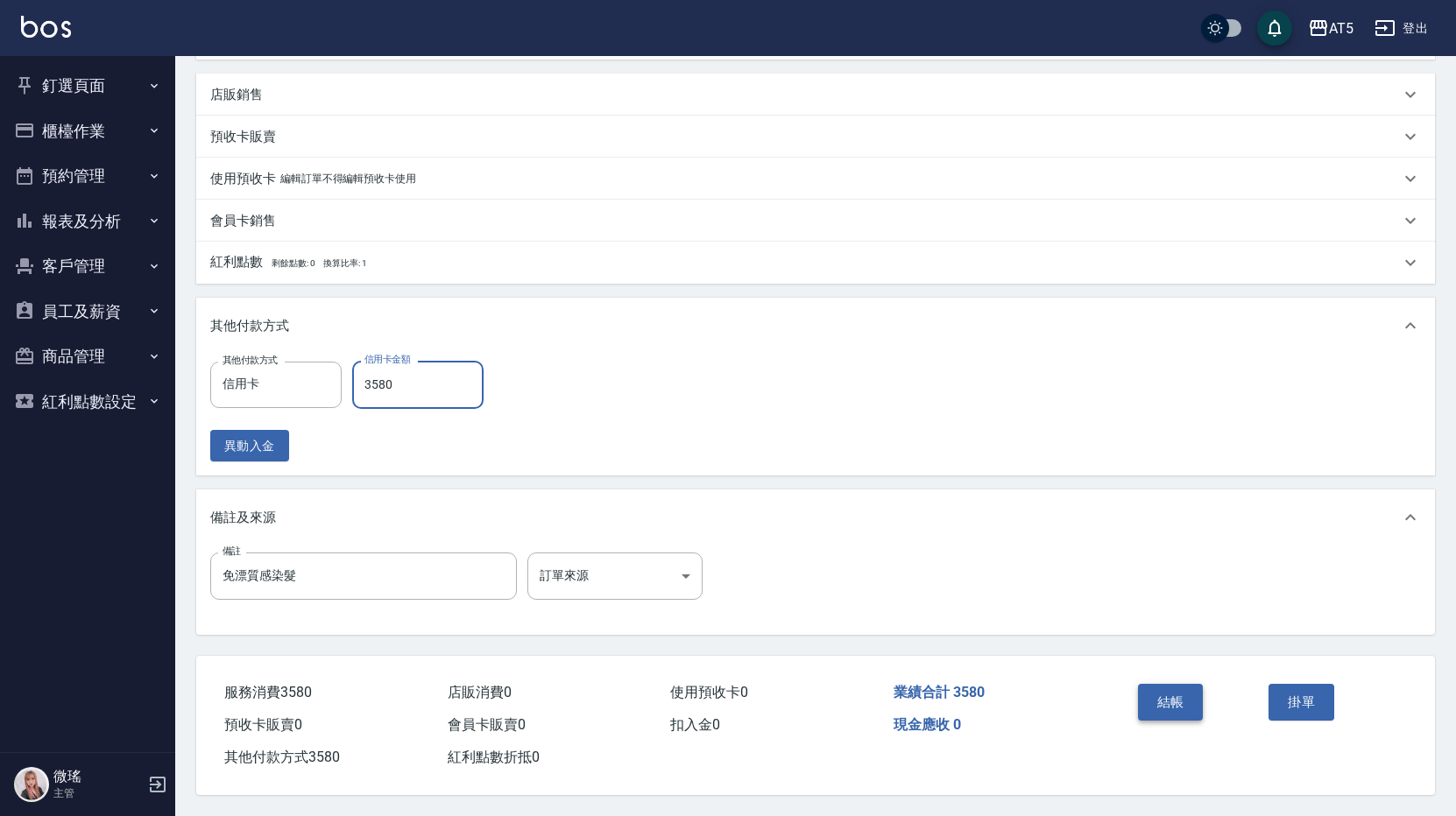
type input "3580"
click at [1172, 701] on button "結帳" at bounding box center [1171, 702] width 66 height 36
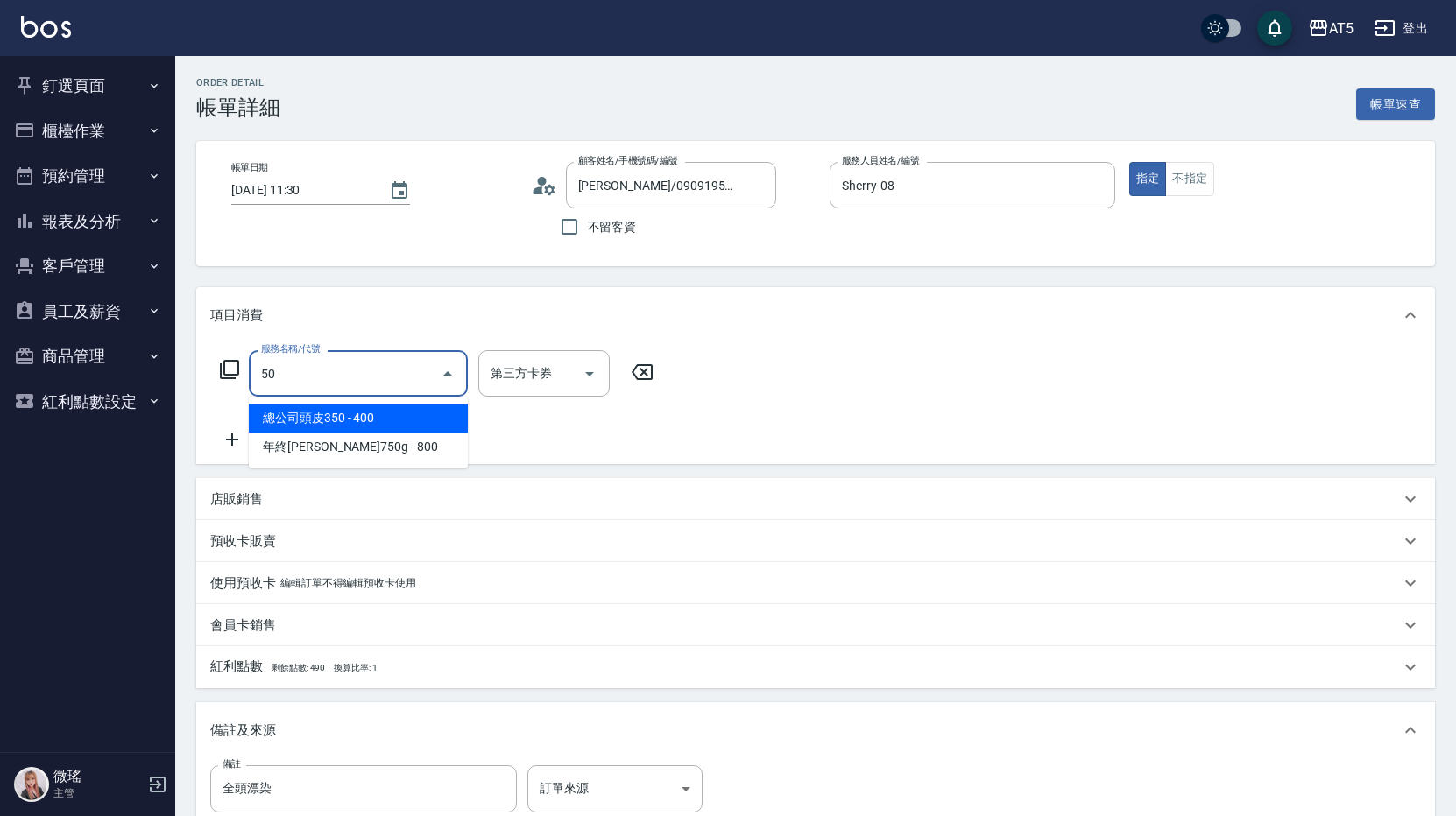
type input "501"
type input "100"
type input "染髮(501)"
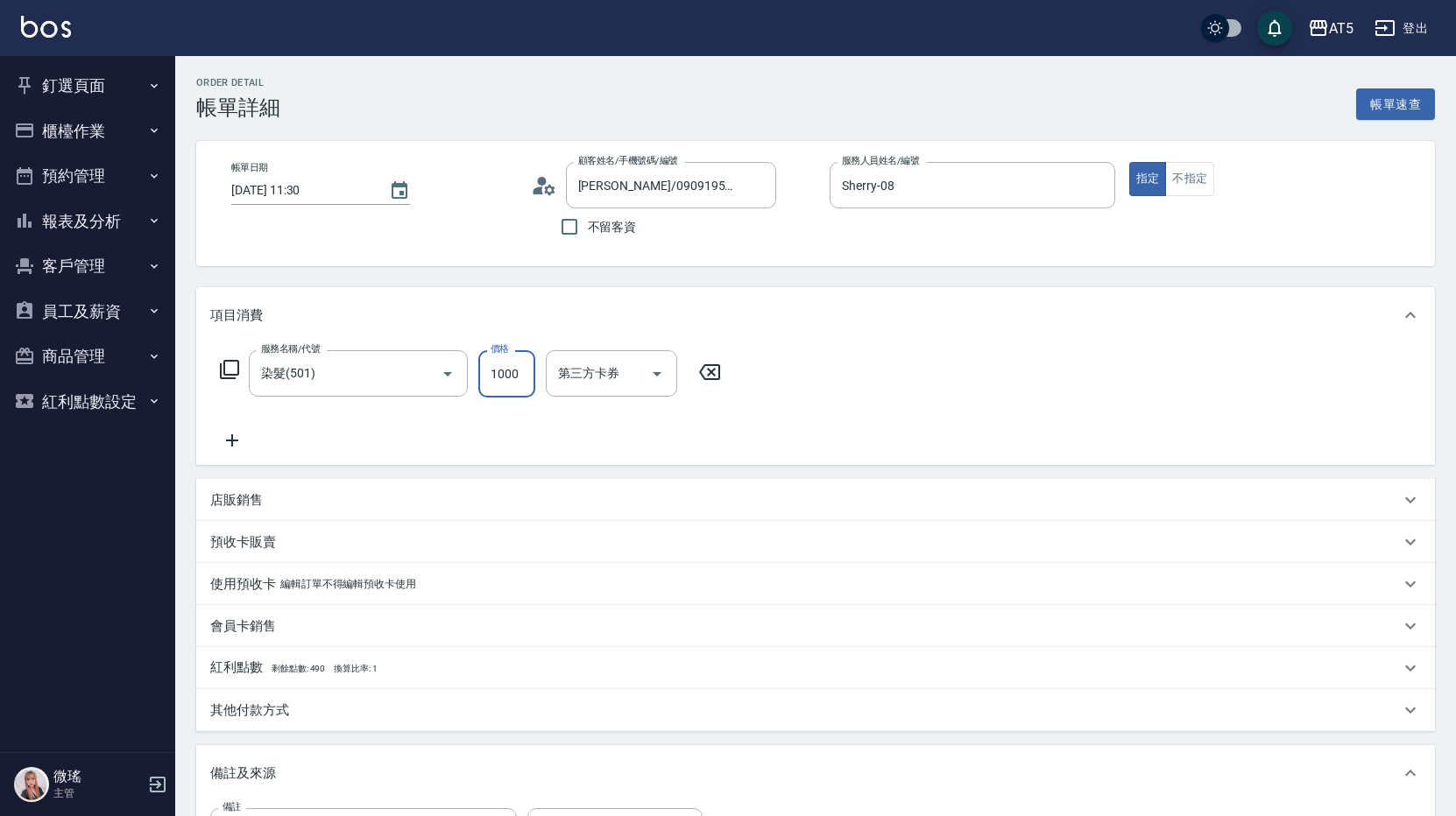
type input "2"
type input "0"
type input "24"
type input "20"
type input "2480"
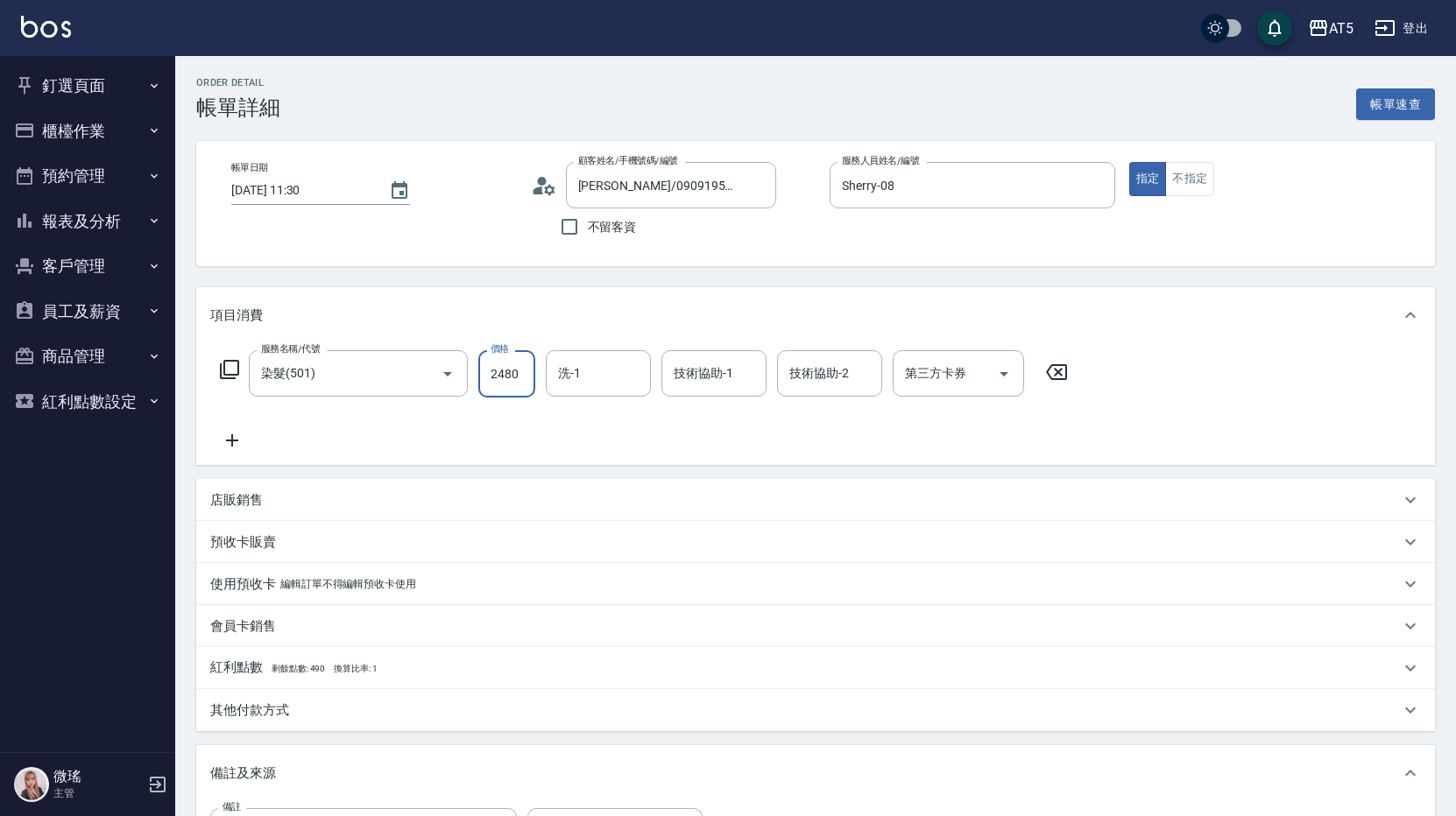
type input "240"
type input "2480"
type input "[PERSON_NAME]-11"
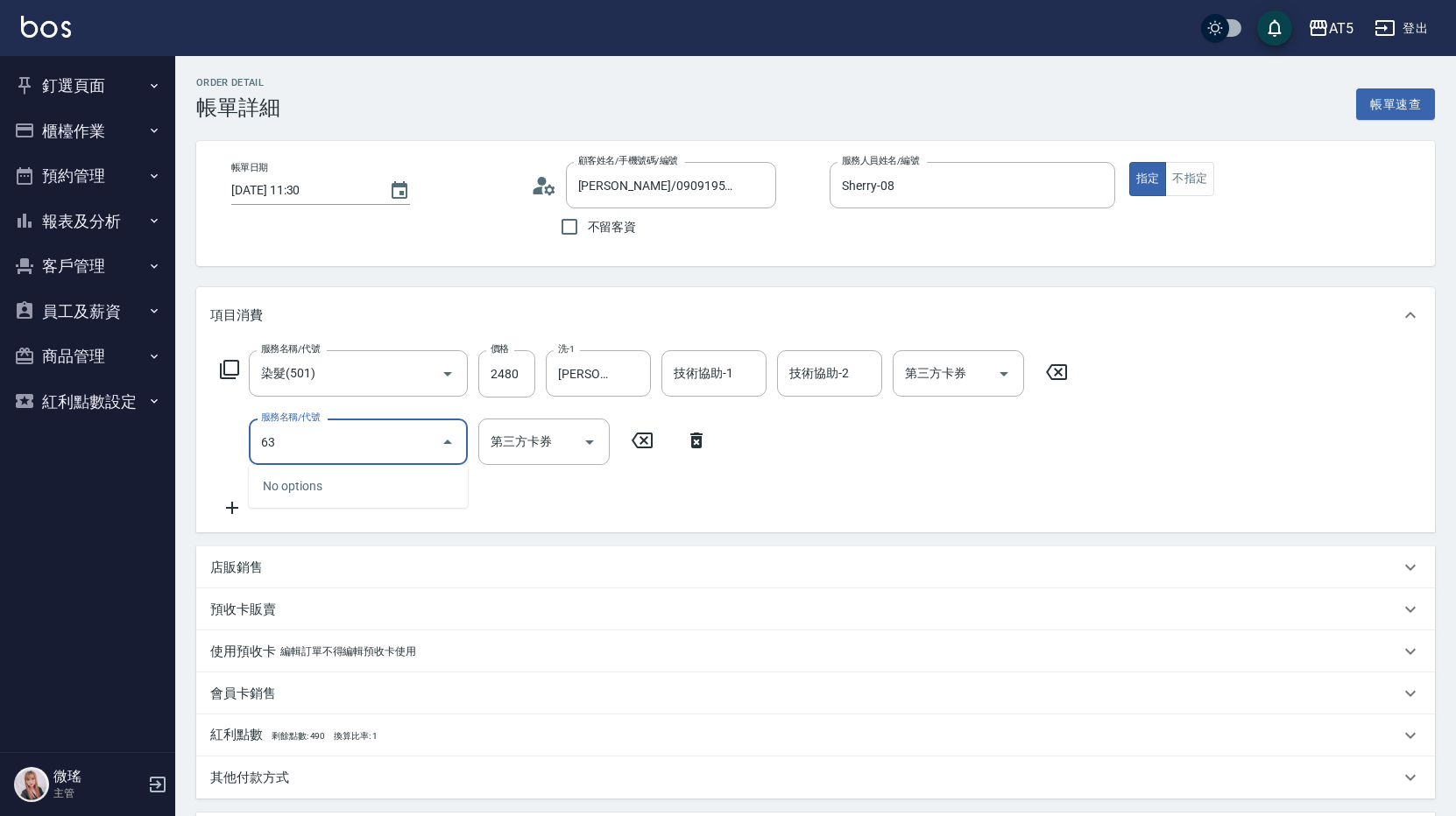
type input "632"
type input "590"
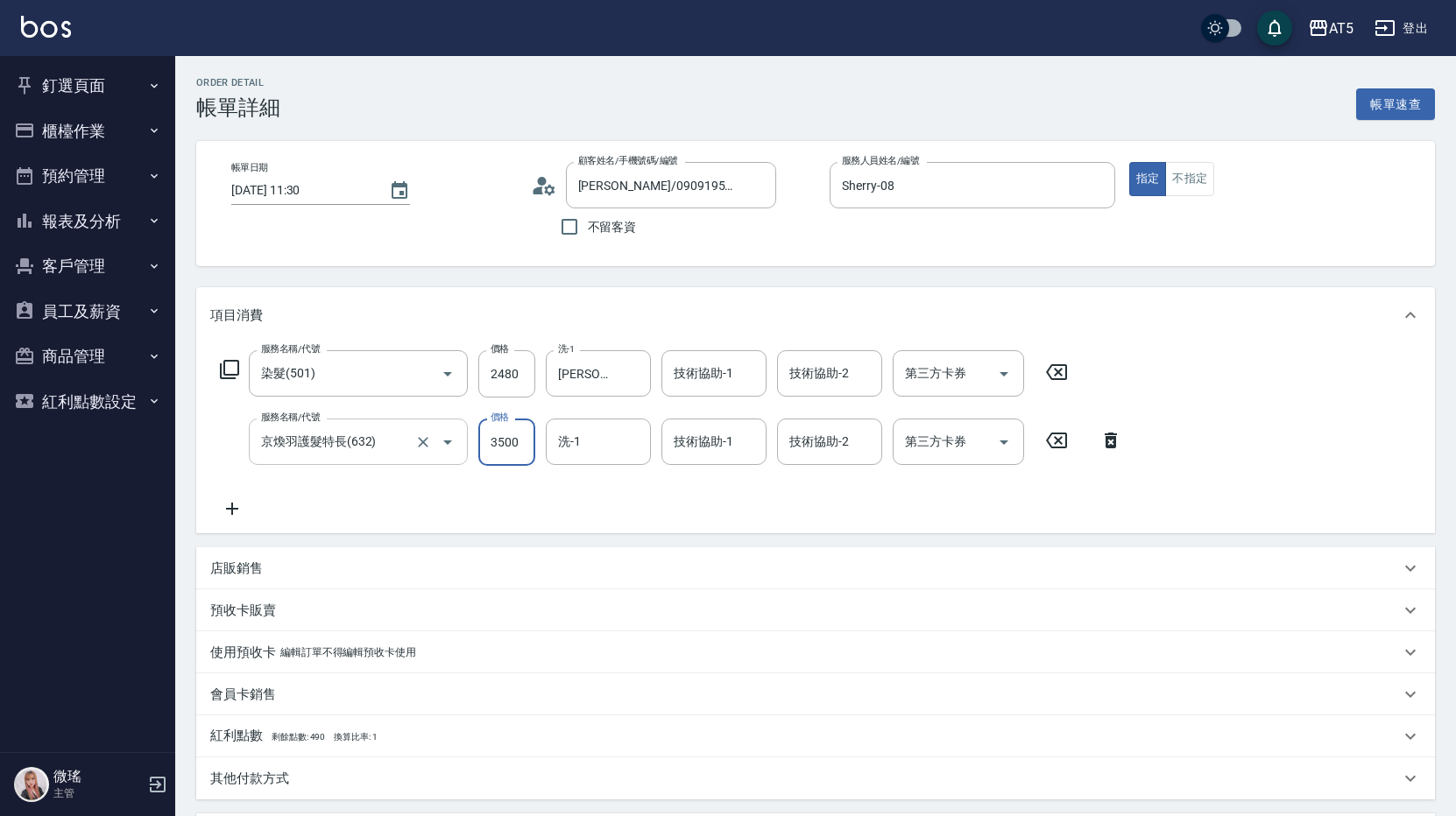
click at [376, 442] on input "京煥羽護髮特長(632)" at bounding box center [333, 442] width 154 height 31
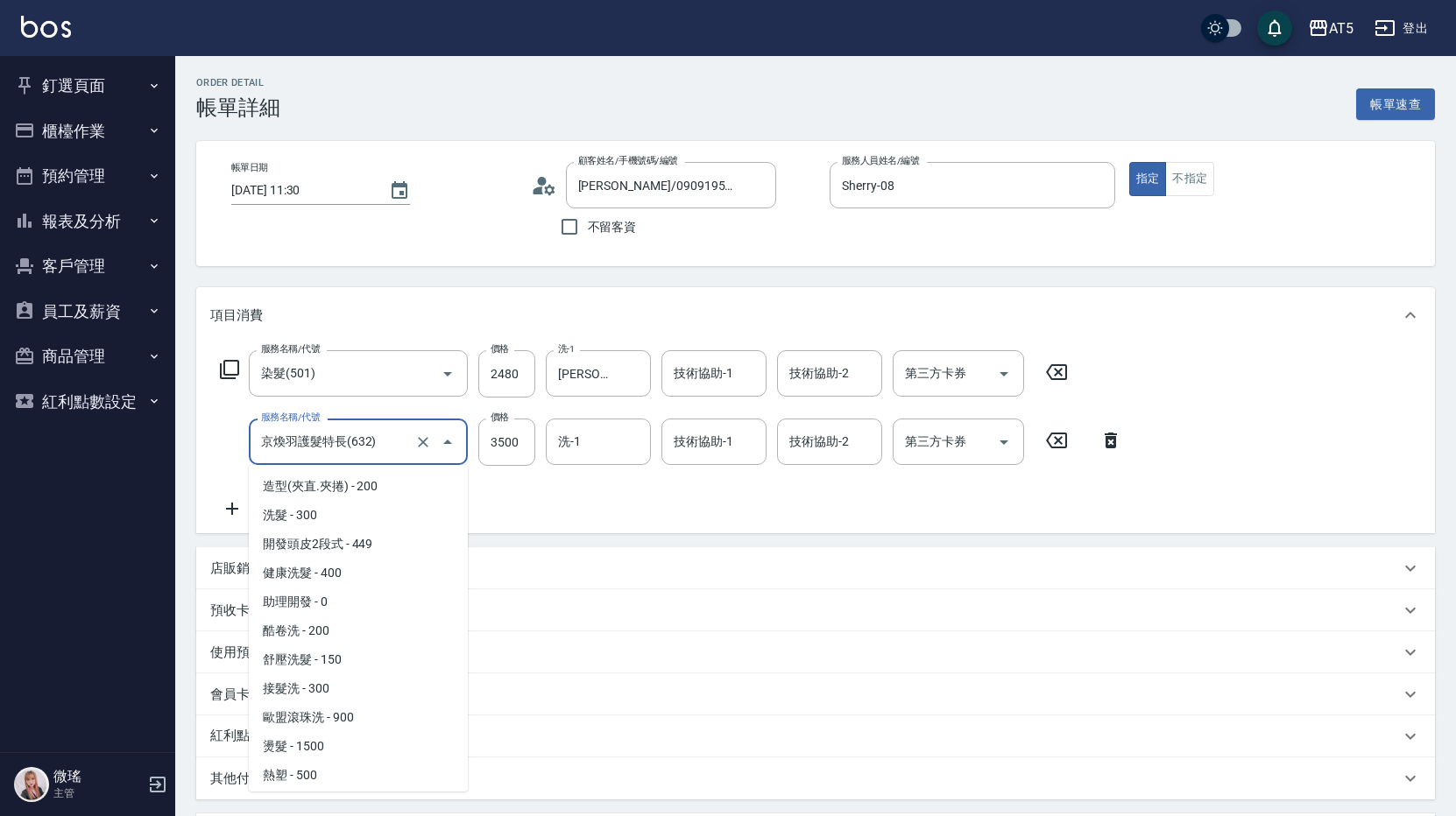
scroll to position [1299, 0]
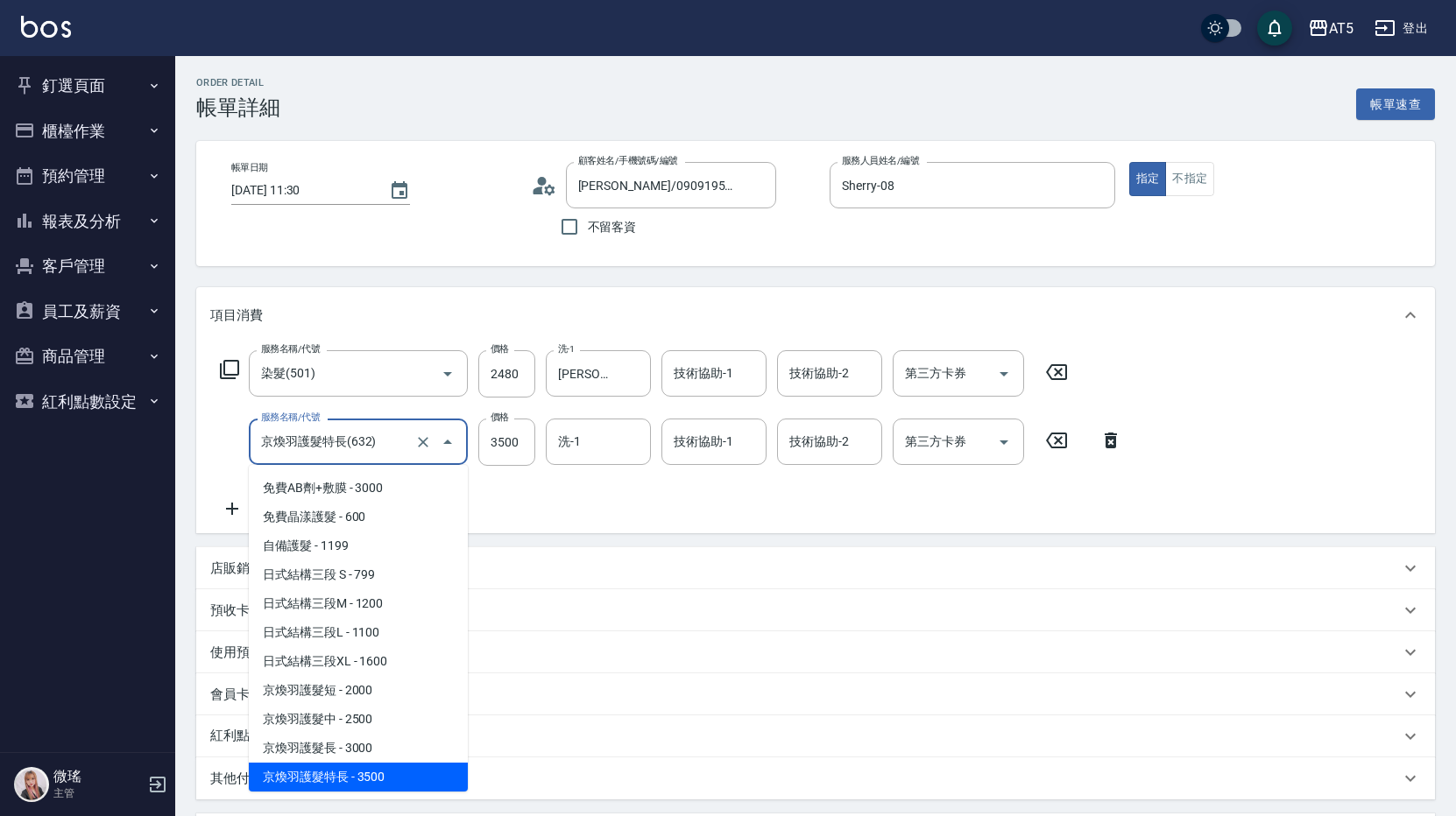
type input "6"
type input "240"
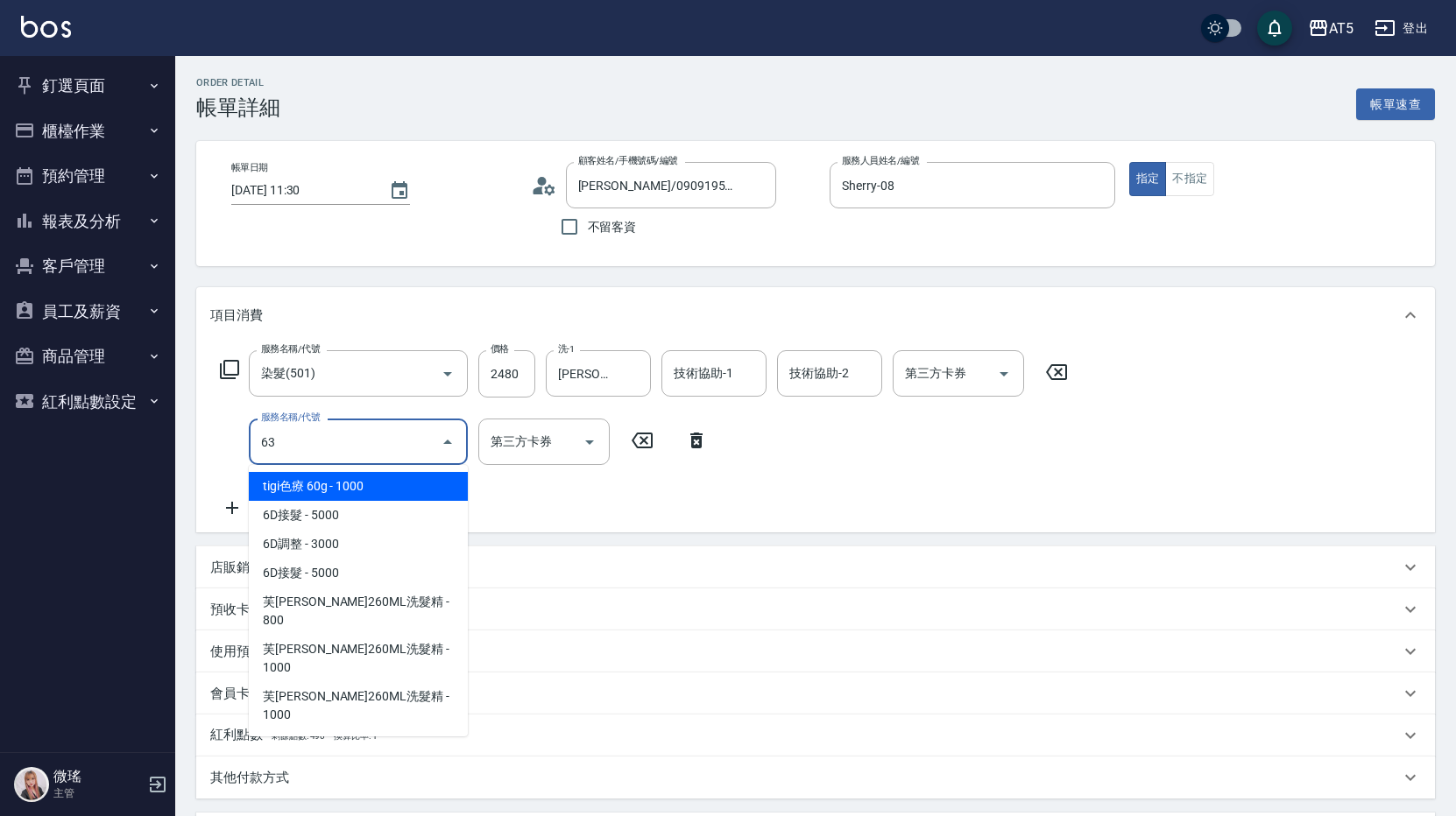
scroll to position [0, 0]
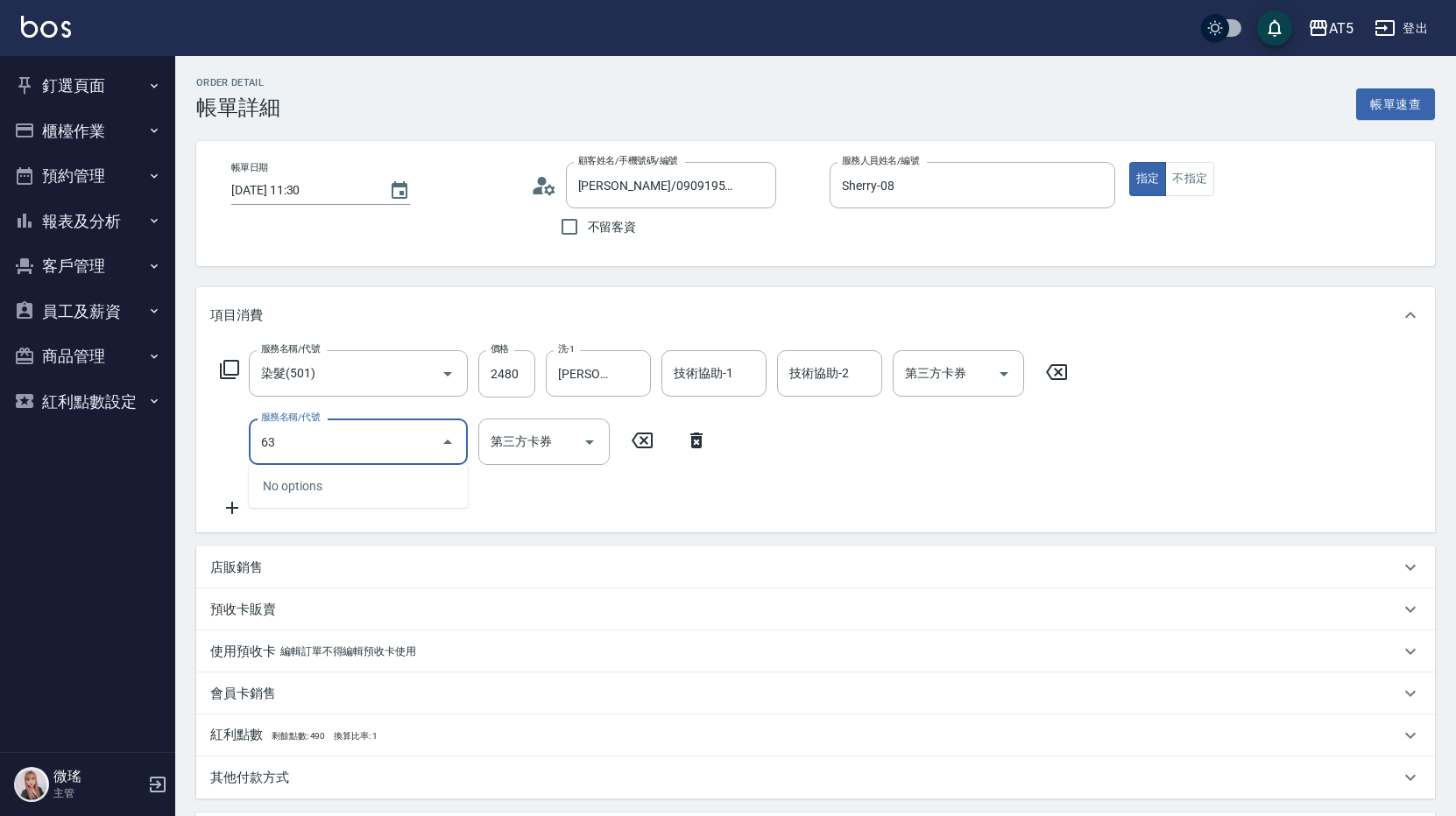
type input "631"
type input "540"
type input "京煥羽護髮長(631)"
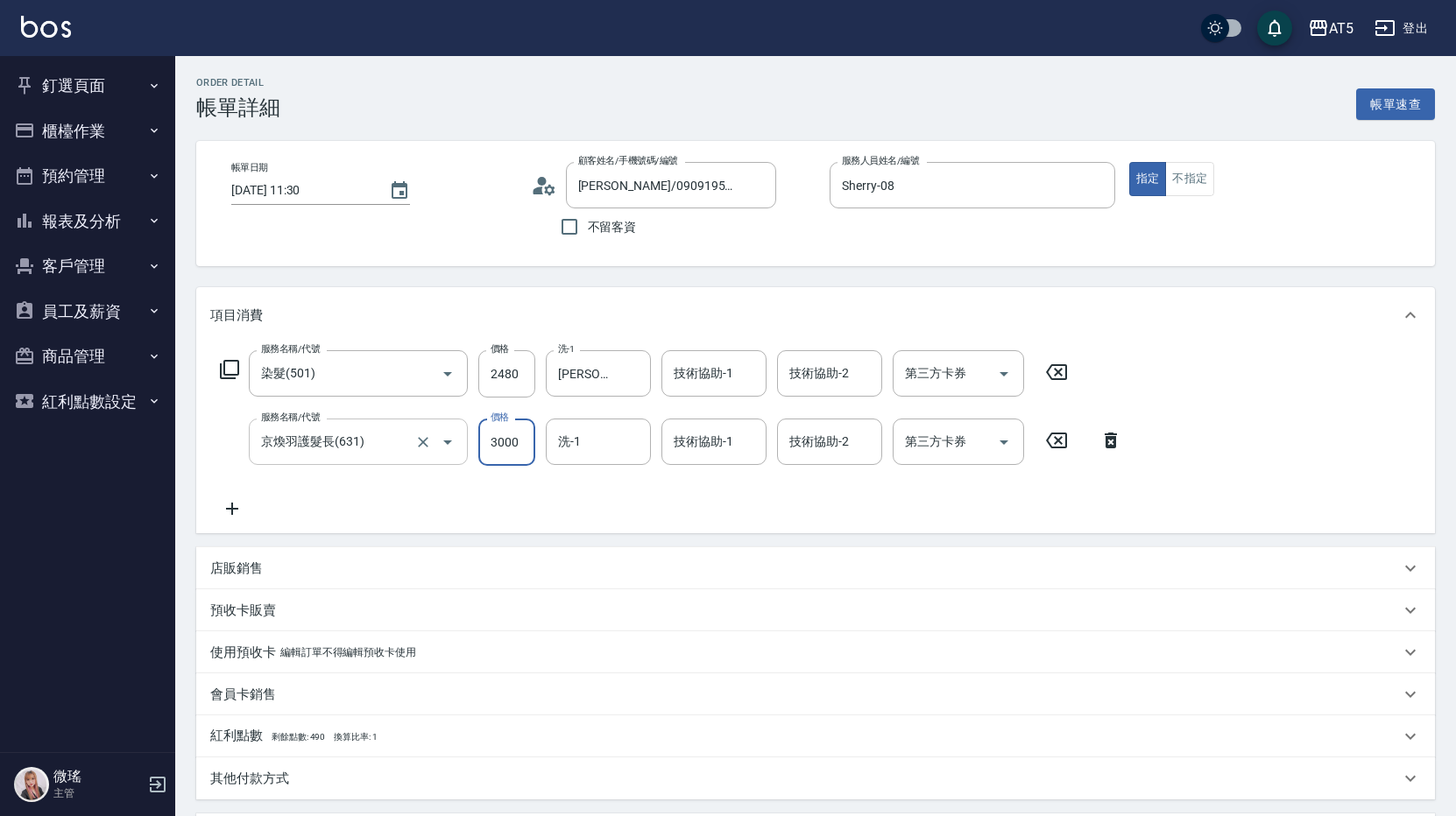
type input "3"
type input "240"
type input "35"
type input "250"
type input "350"
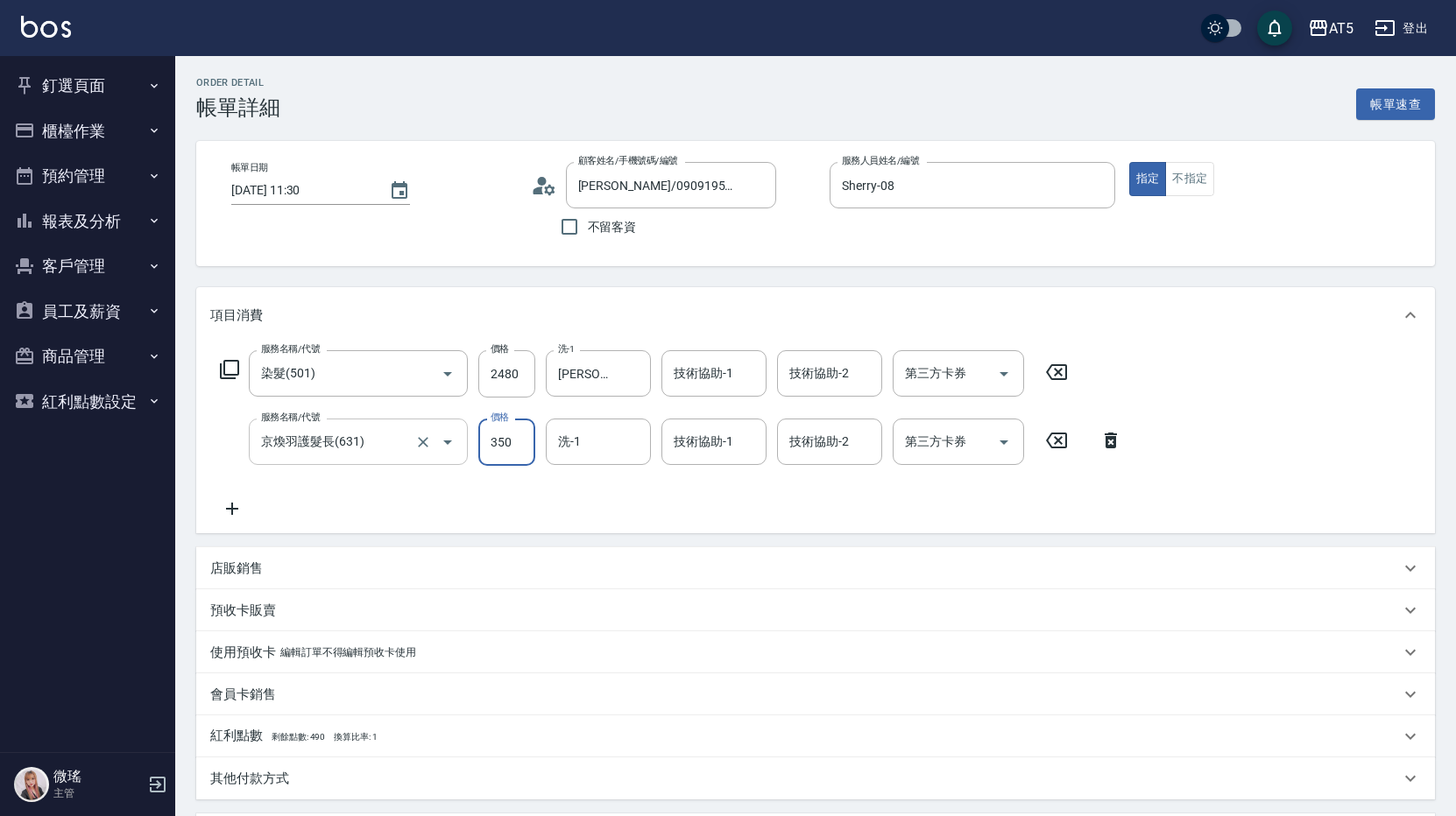
type input "280"
type input "3500"
type input "590"
type input "3500"
type input "[PERSON_NAME]-11"
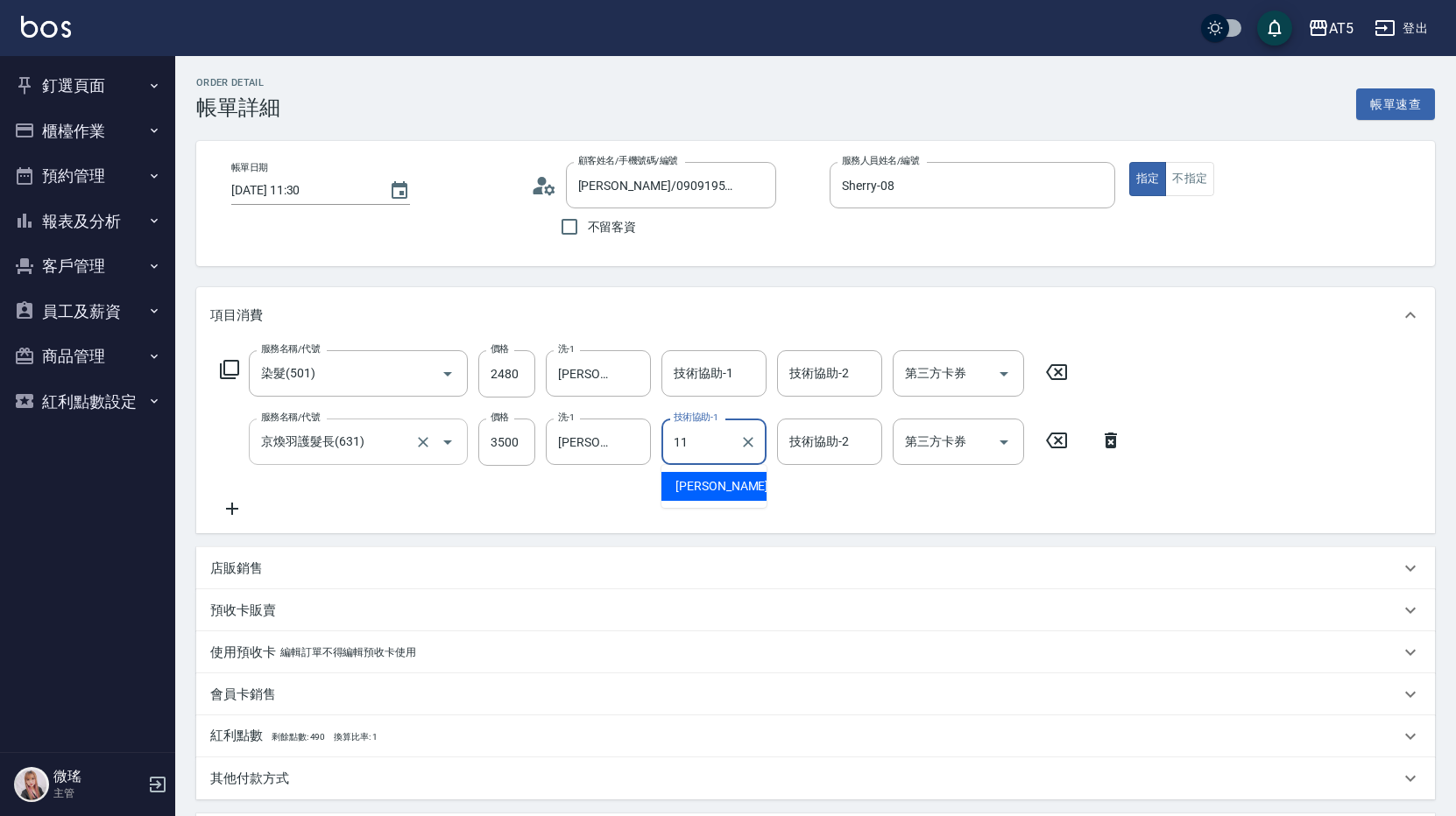
type input "[PERSON_NAME]-11"
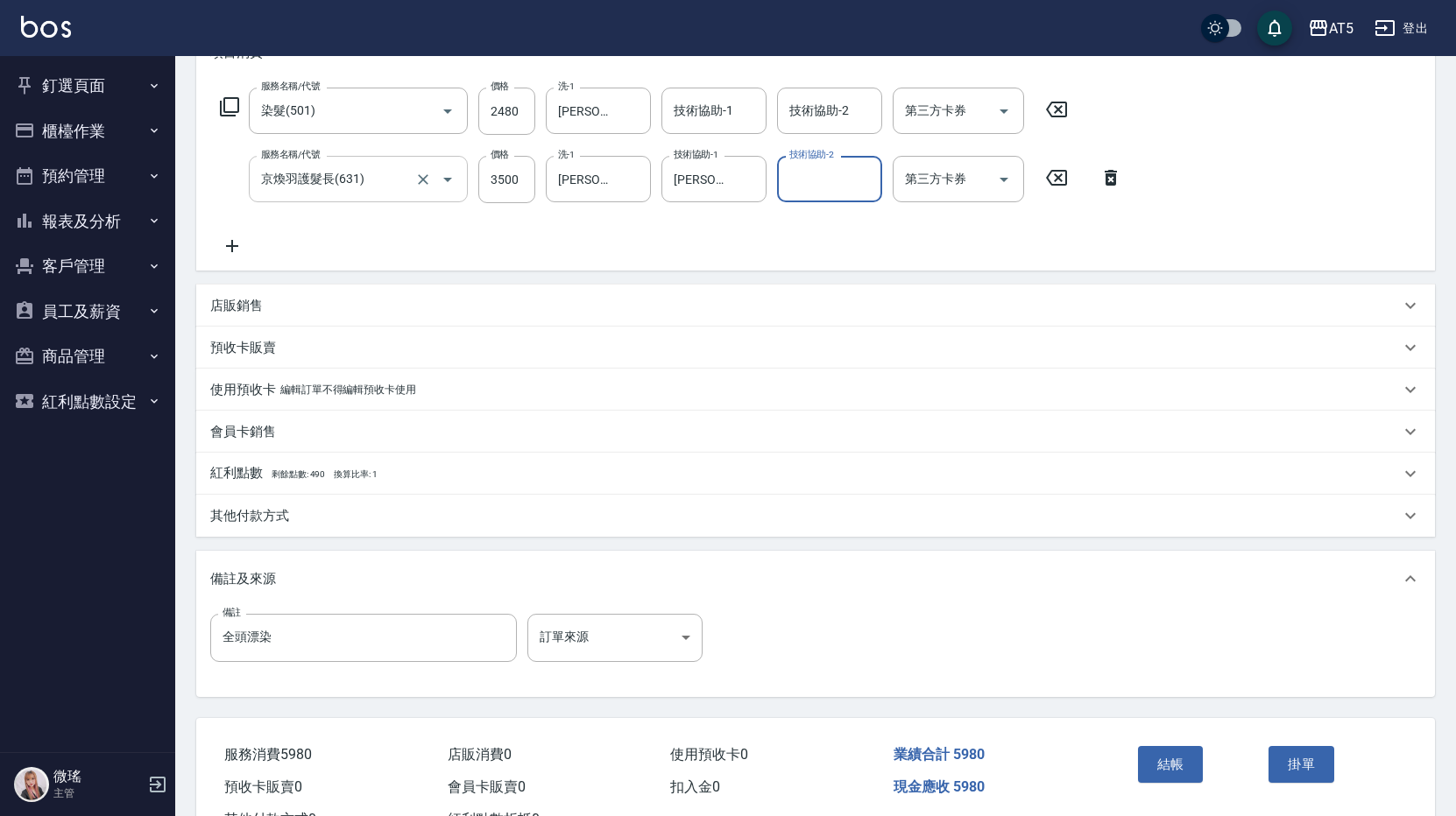
scroll to position [332, 0]
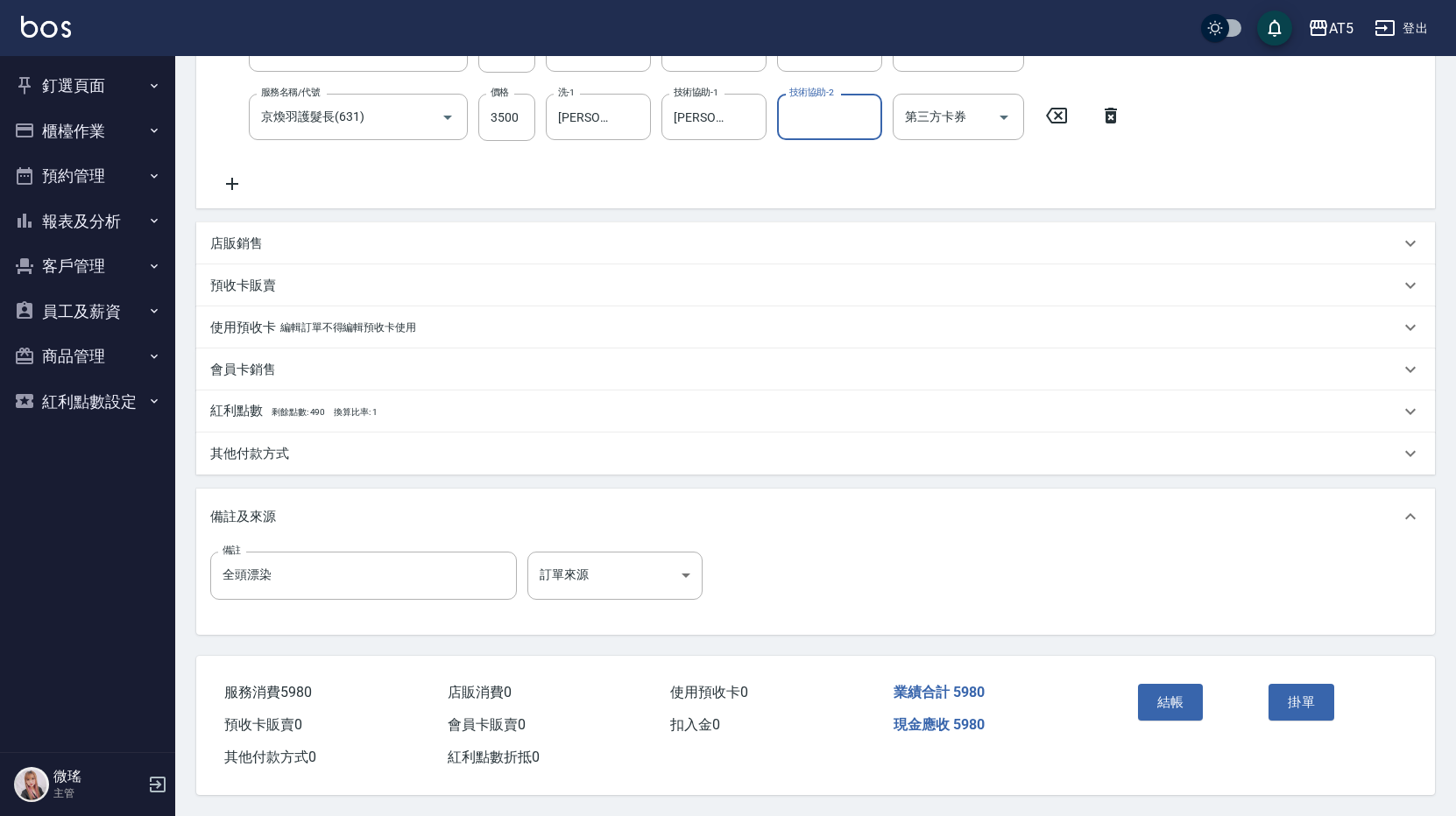
drag, startPoint x: 331, startPoint y: 464, endPoint x: 305, endPoint y: 481, distance: 31.1
click at [330, 464] on div "其他付款方式" at bounding box center [815, 454] width 1239 height 42
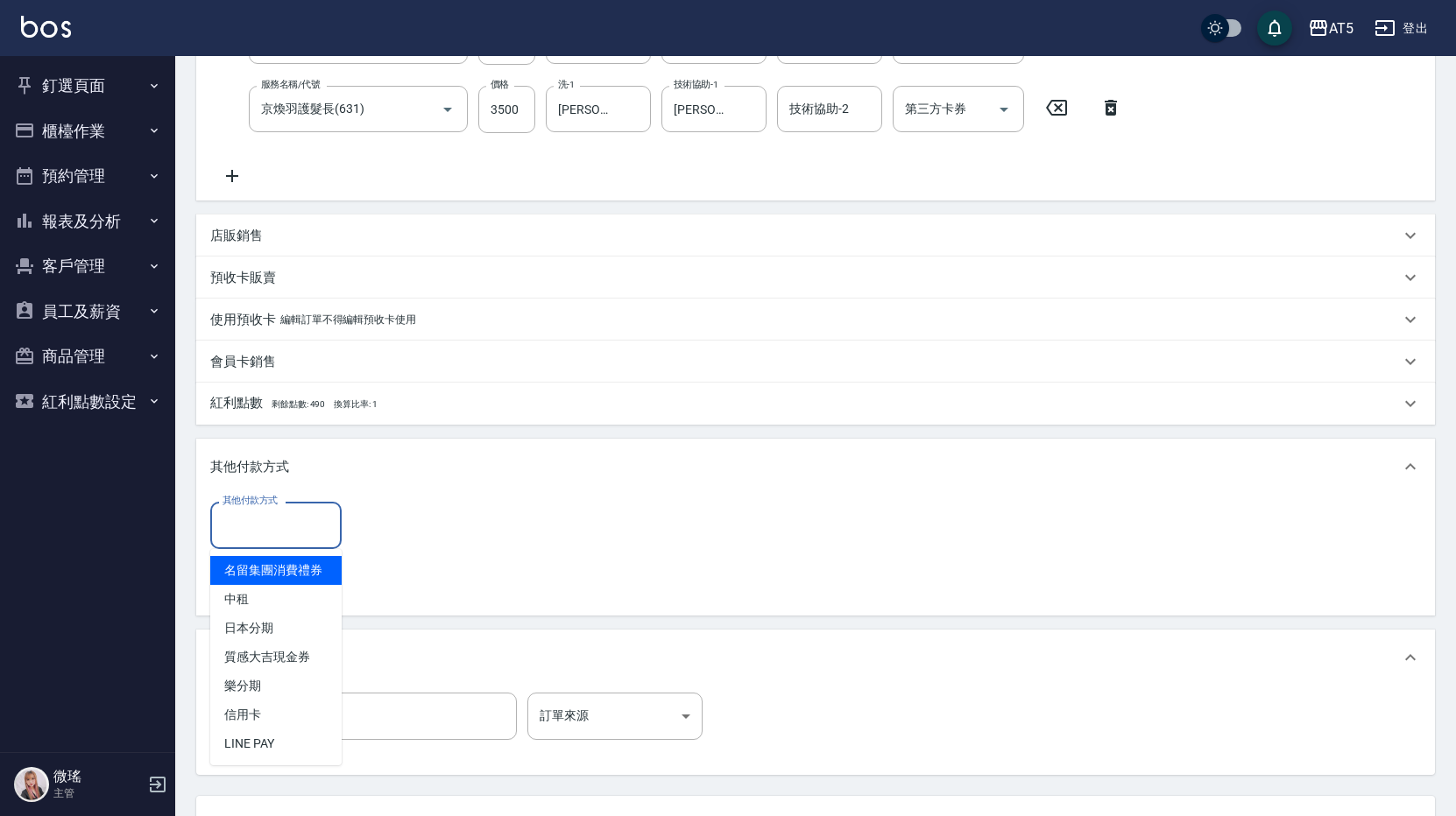
drag, startPoint x: 275, startPoint y: 525, endPoint x: 333, endPoint y: 476, distance: 75.9
click at [275, 523] on input "其他付款方式" at bounding box center [276, 525] width 116 height 31
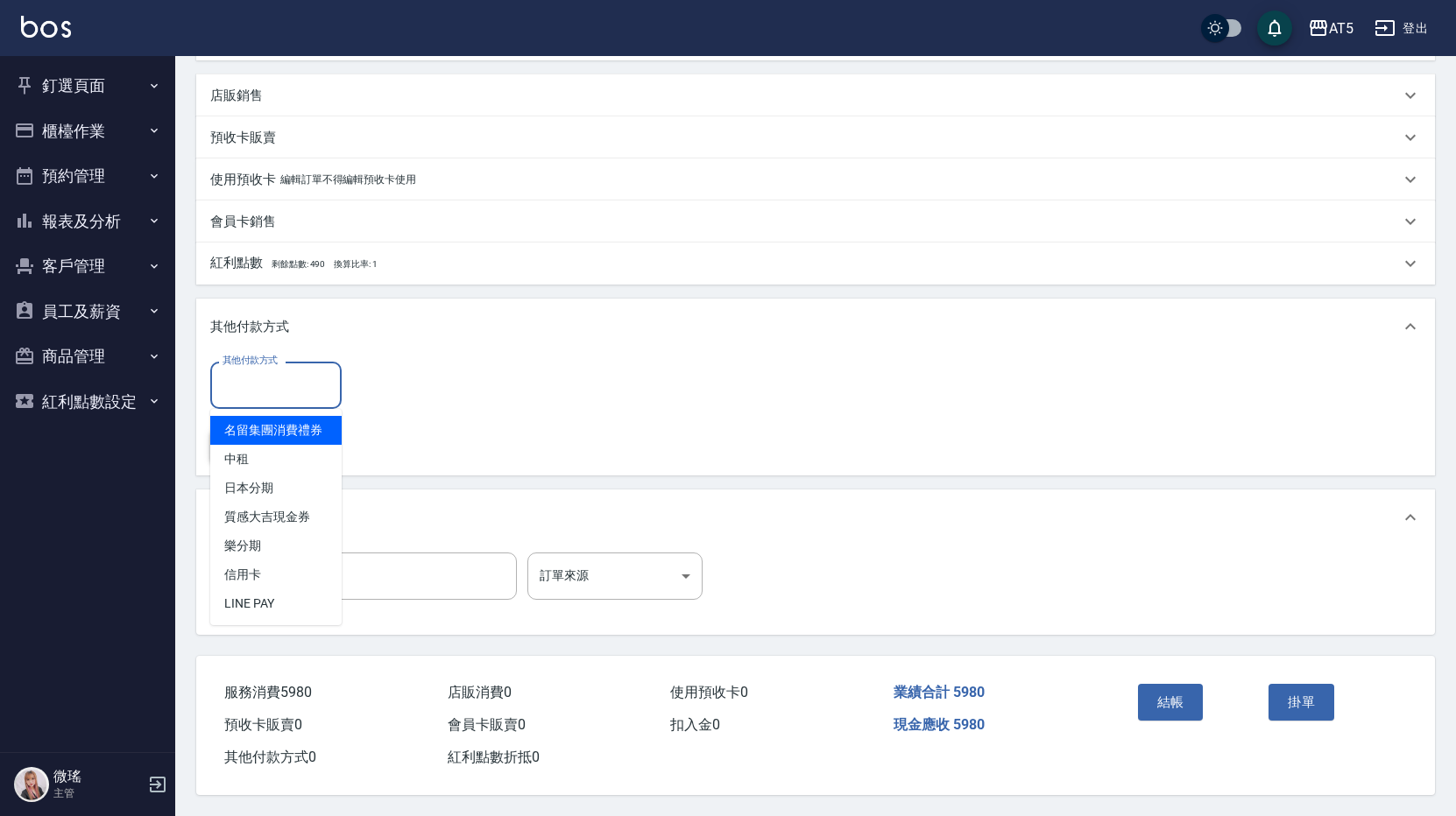
click at [282, 431] on span "名留集團消費禮券" at bounding box center [275, 430] width 131 height 29
type input "名留集團消費禮券"
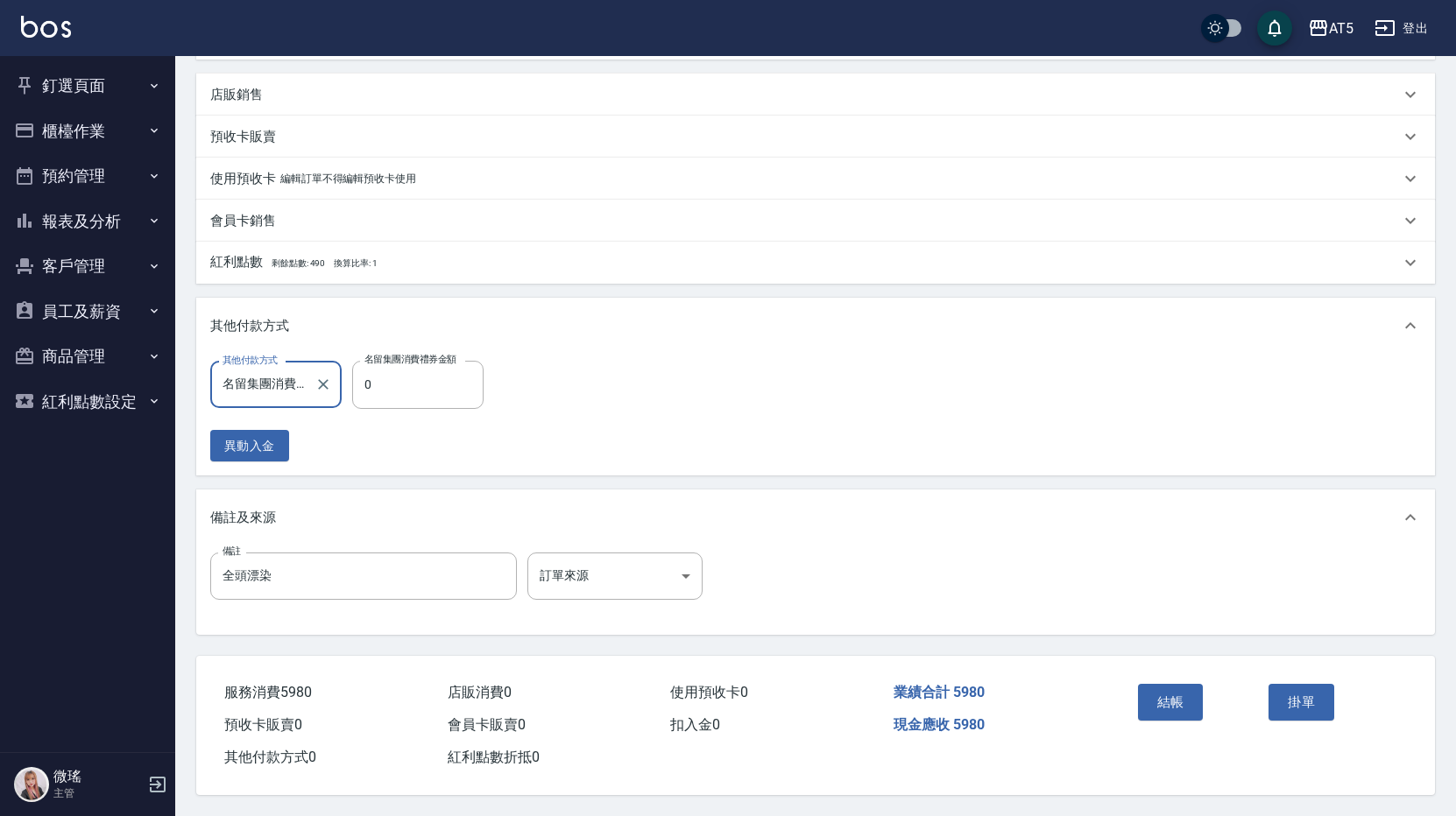
click at [332, 375] on button "Clear" at bounding box center [324, 385] width 25 height 25
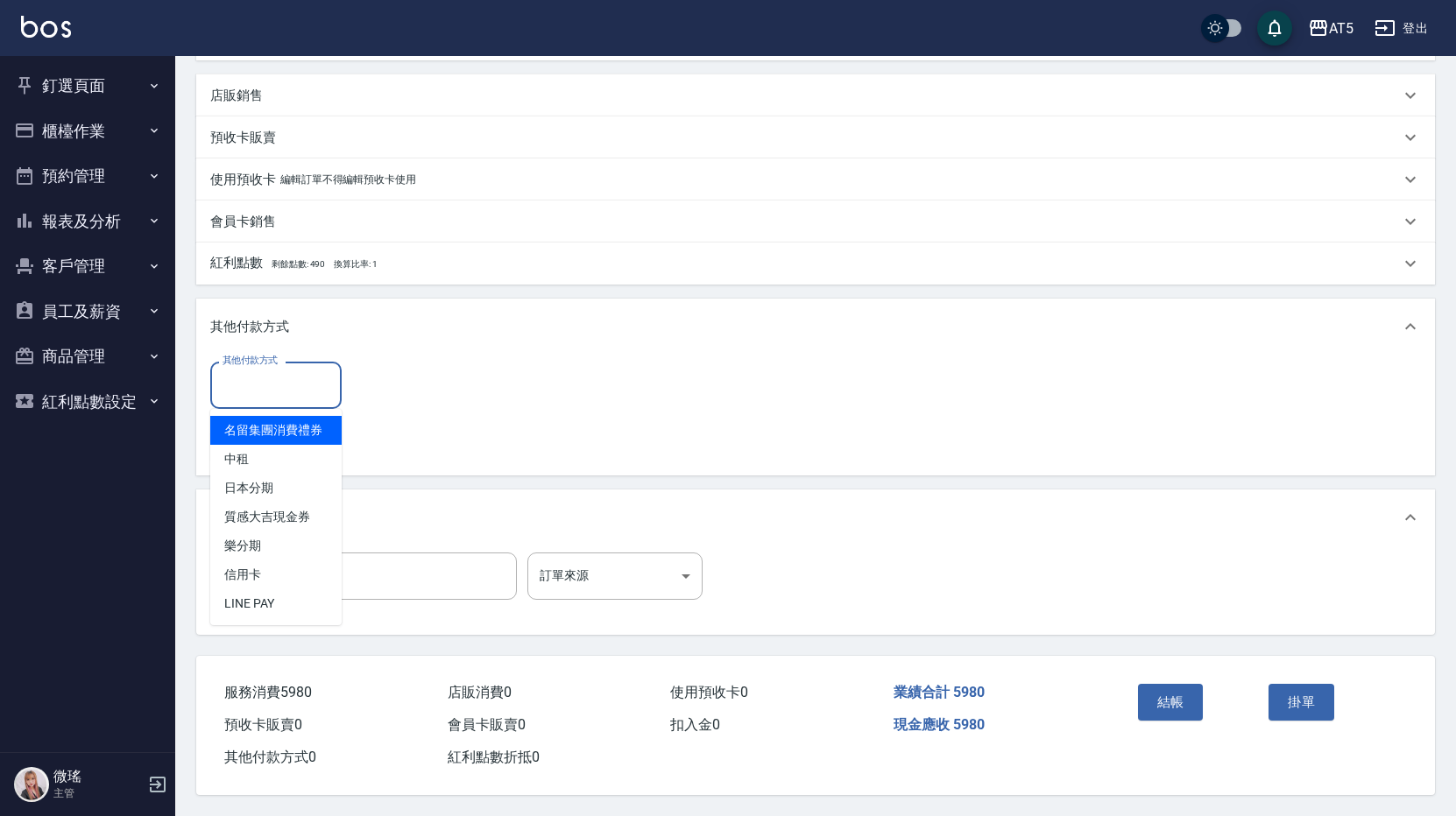
click at [318, 377] on input "其他付款方式" at bounding box center [276, 385] width 116 height 31
click at [261, 452] on span "中租" at bounding box center [275, 460] width 131 height 29
type input "中租"
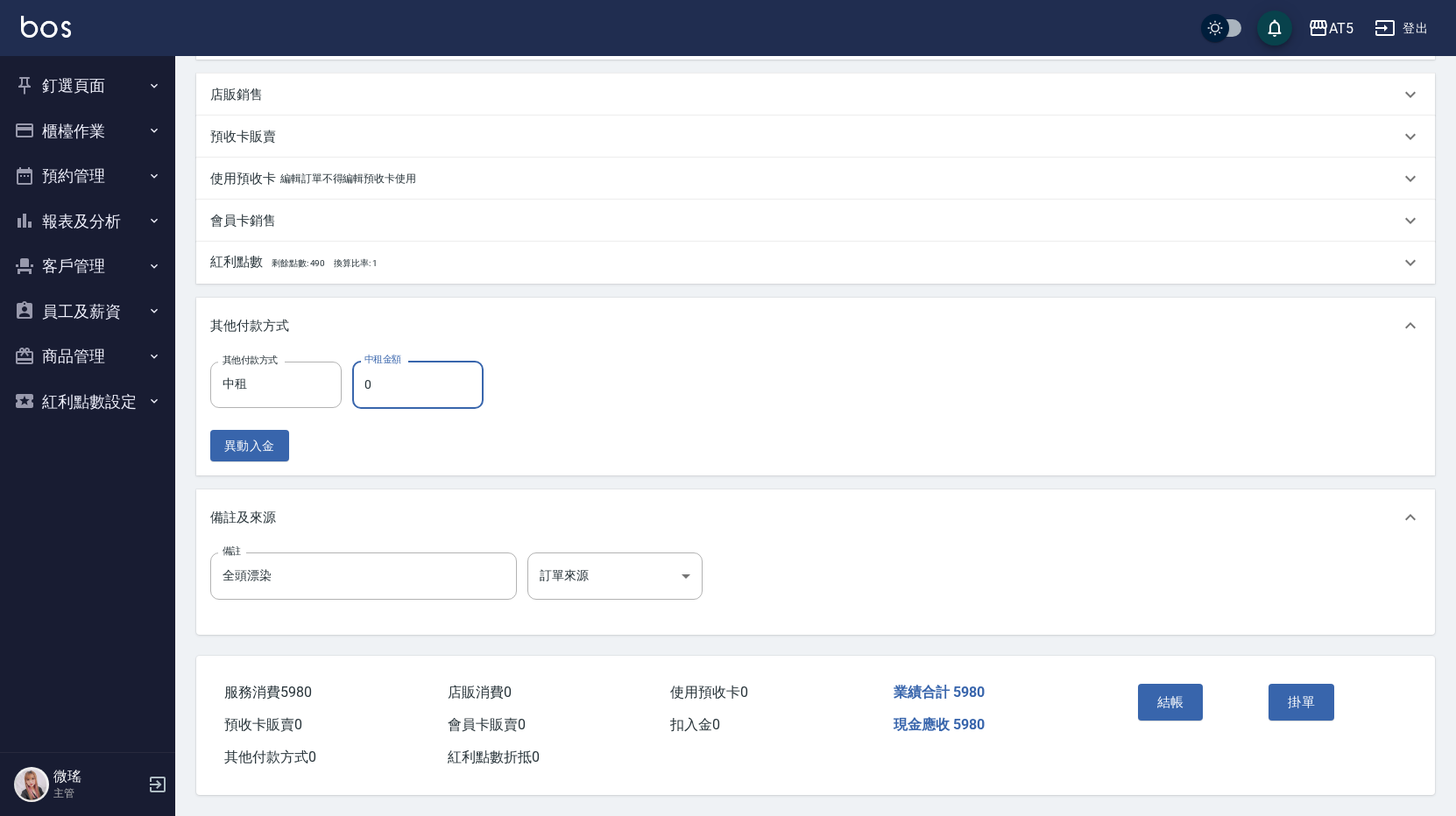
click at [412, 383] on input "0" at bounding box center [418, 384] width 131 height 47
type input "598"
type input "530"
type input "5980"
type input "0"
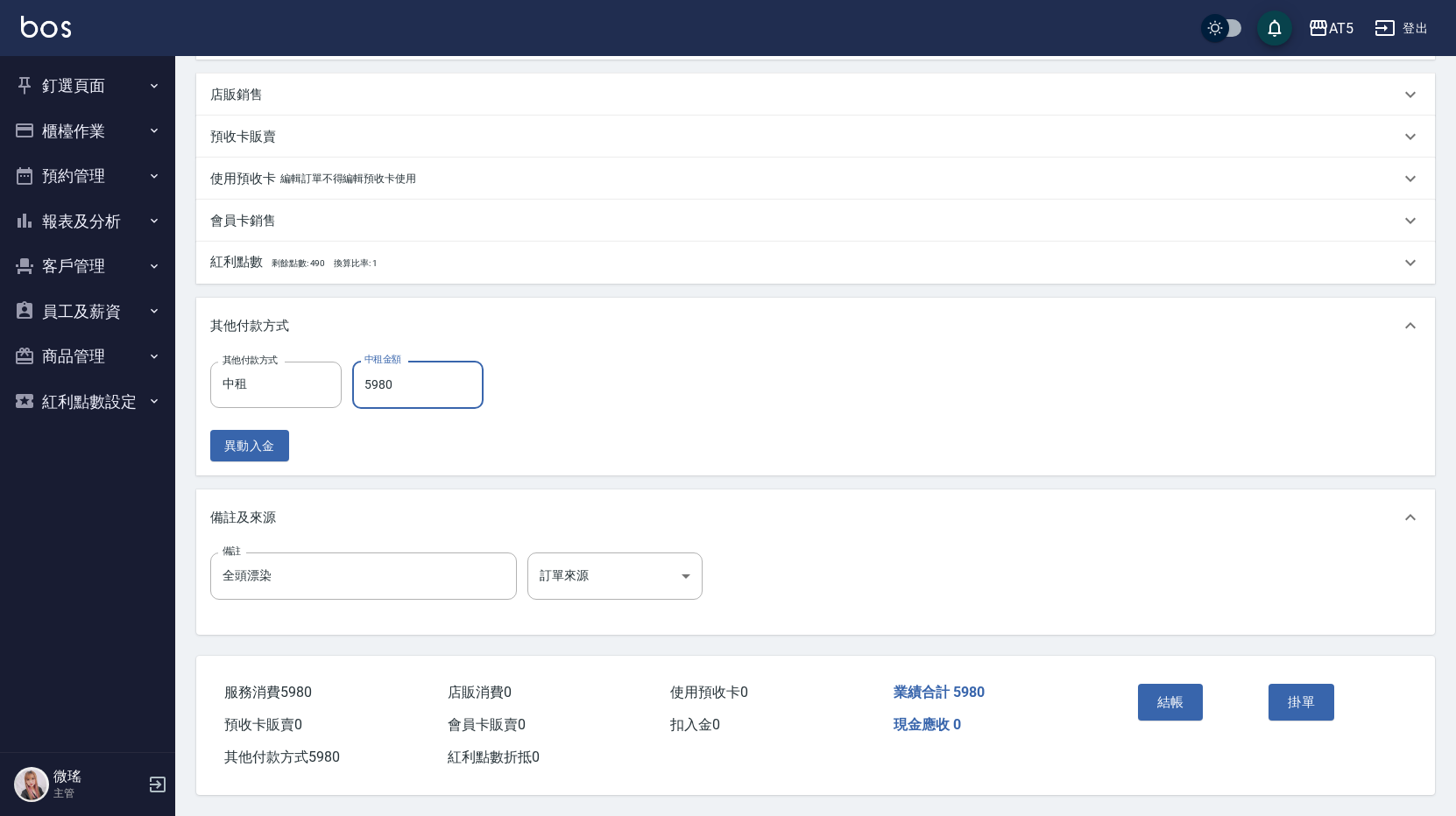
scroll to position [482, 0]
type input "5980"
drag, startPoint x: 1159, startPoint y: 698, endPoint x: 1147, endPoint y: 694, distance: 12.6
click at [1159, 695] on button "結帳" at bounding box center [1171, 702] width 66 height 36
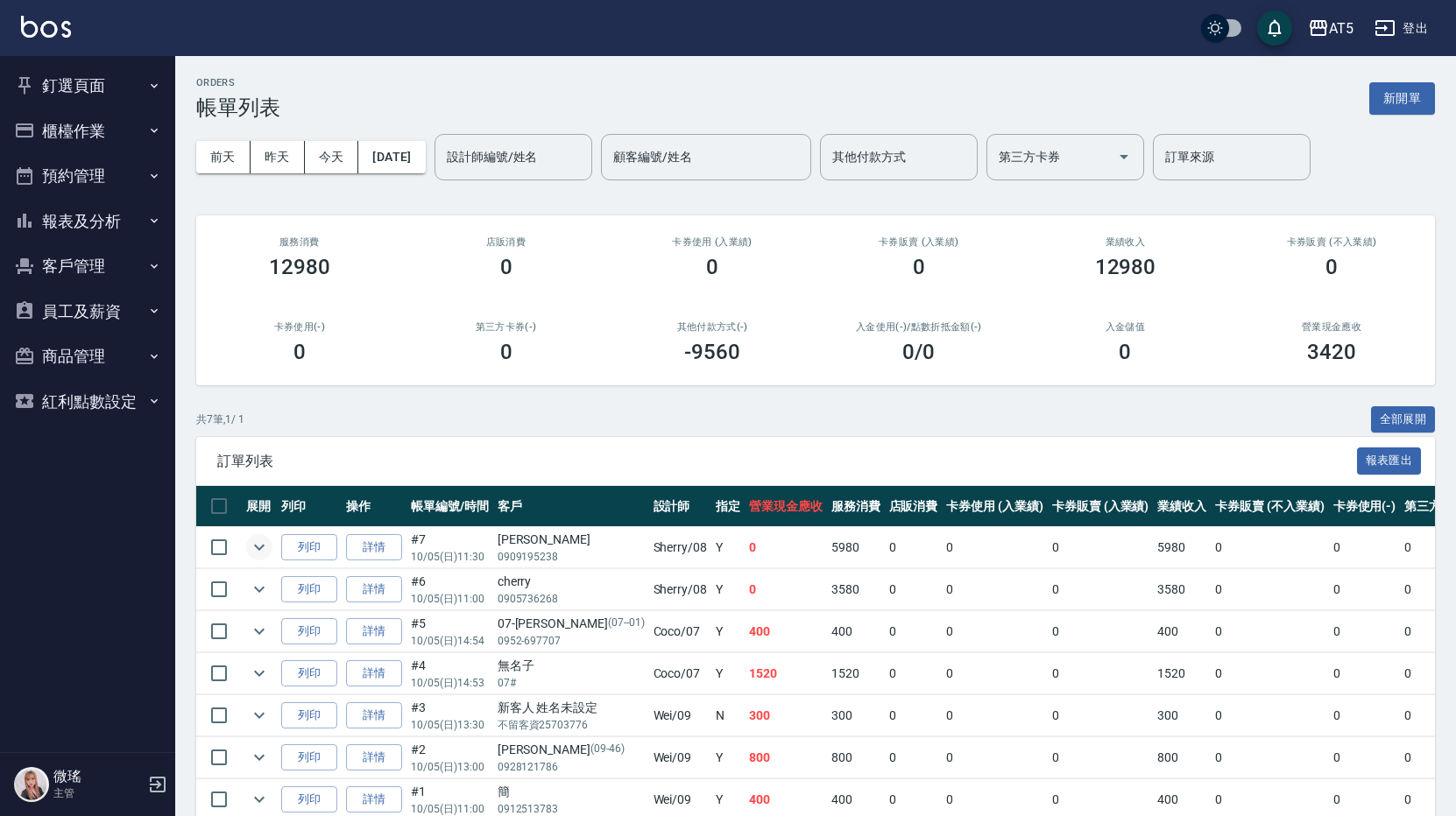
click at [253, 551] on icon "expand row" at bounding box center [260, 548] width 21 height 21
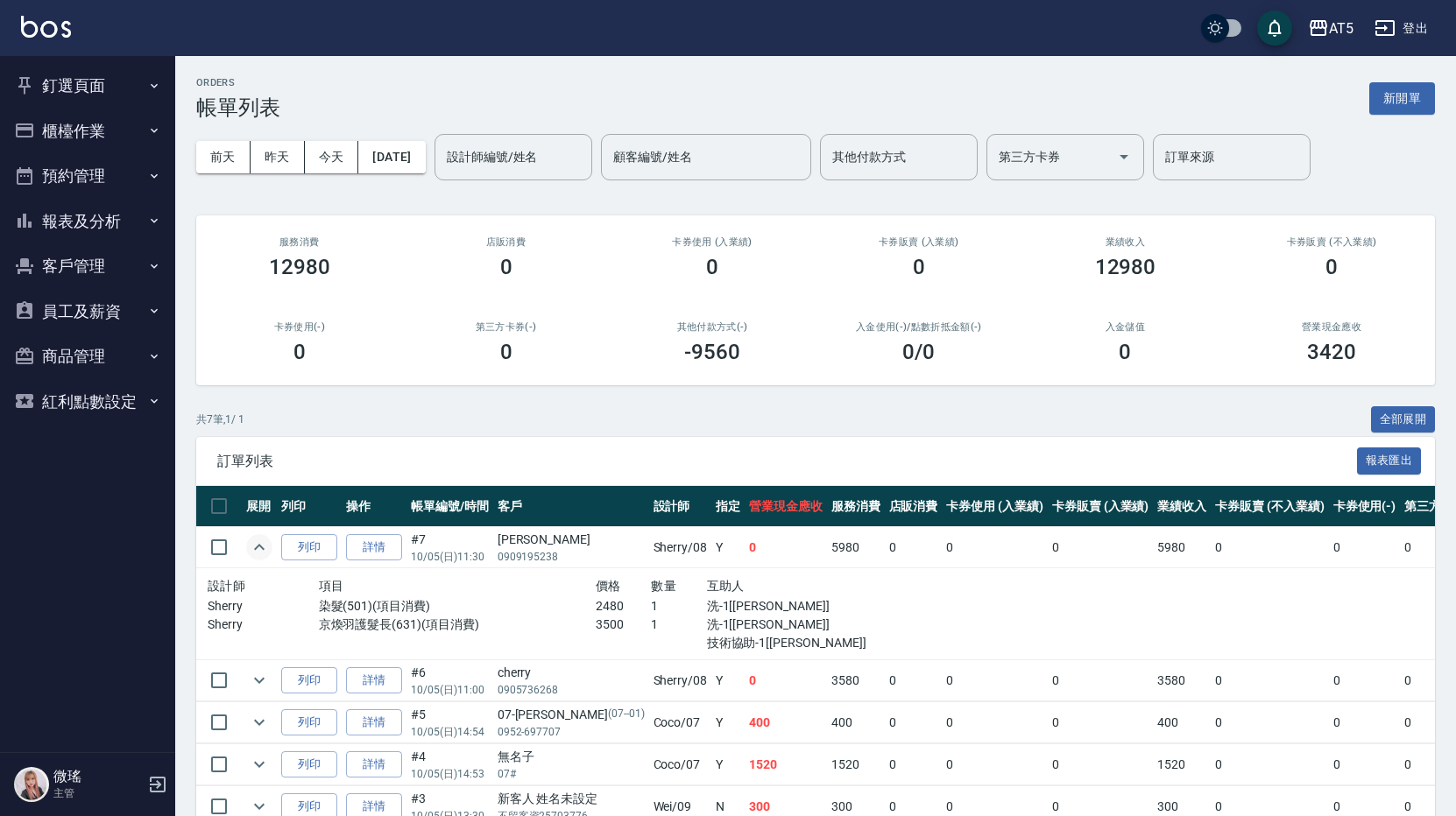
scroll to position [156, 0]
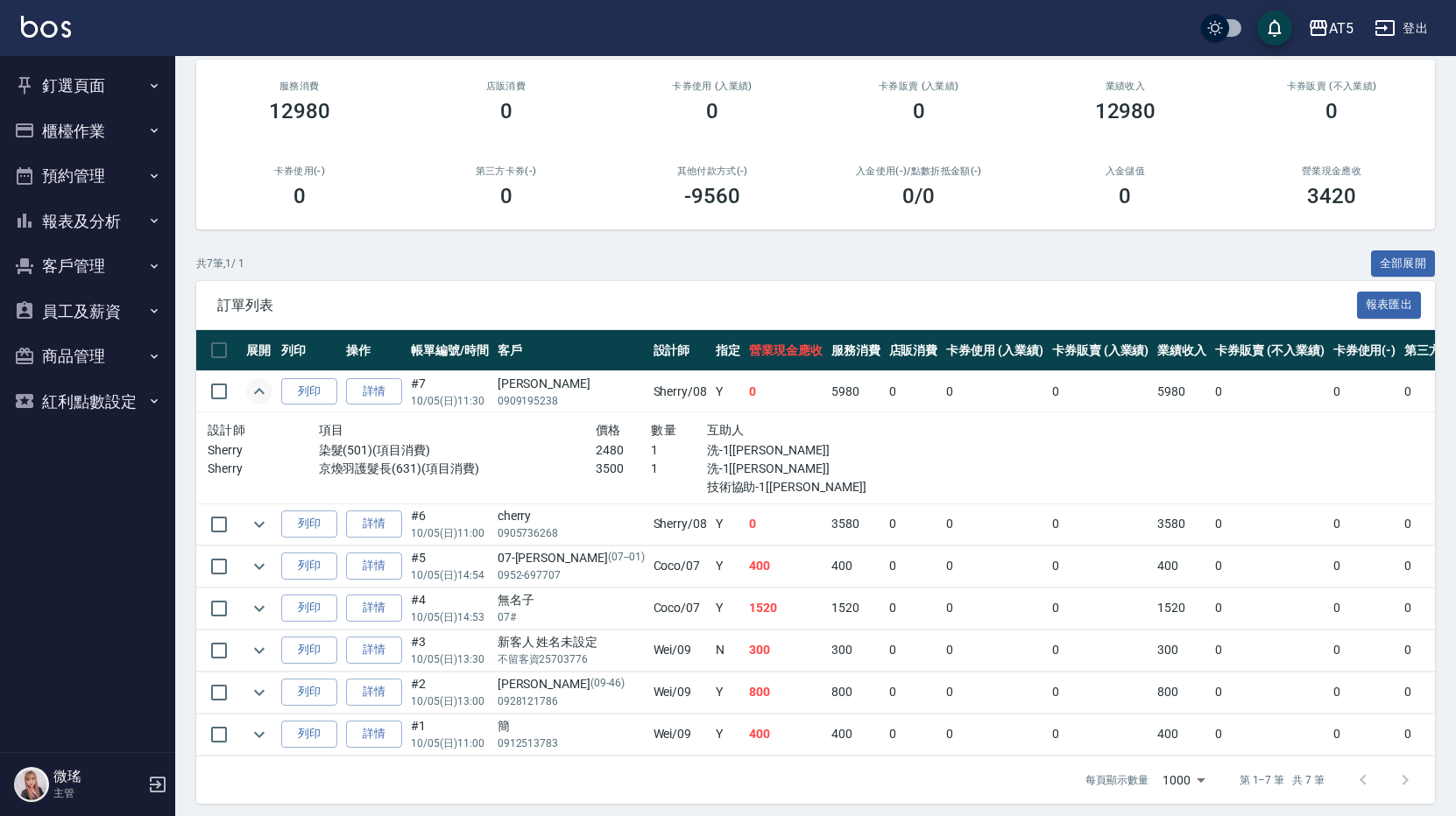
click at [260, 395] on icon "expand row" at bounding box center [260, 392] width 21 height 21
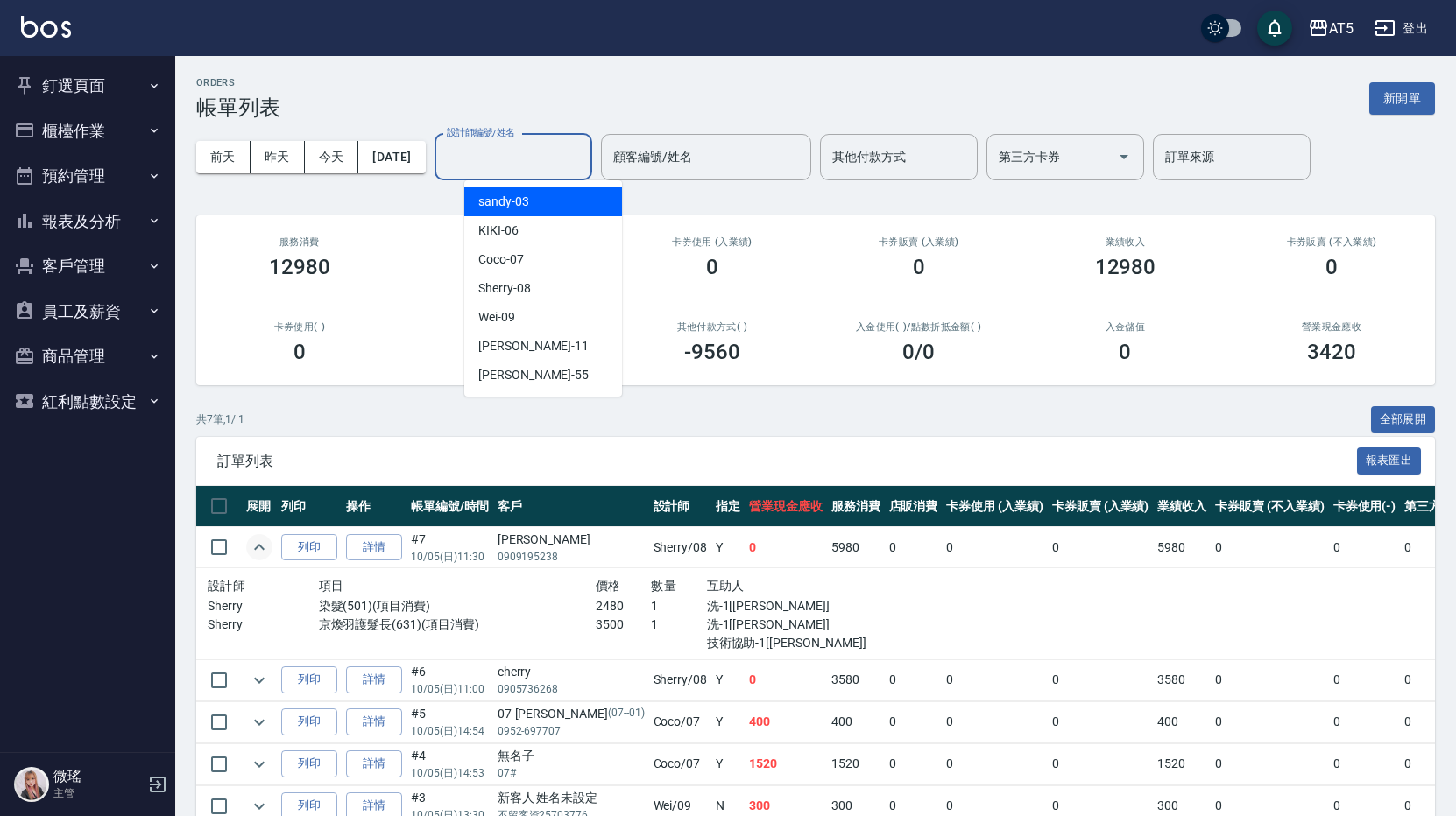
click at [548, 164] on input "設計師編號/姓名" at bounding box center [513, 157] width 142 height 31
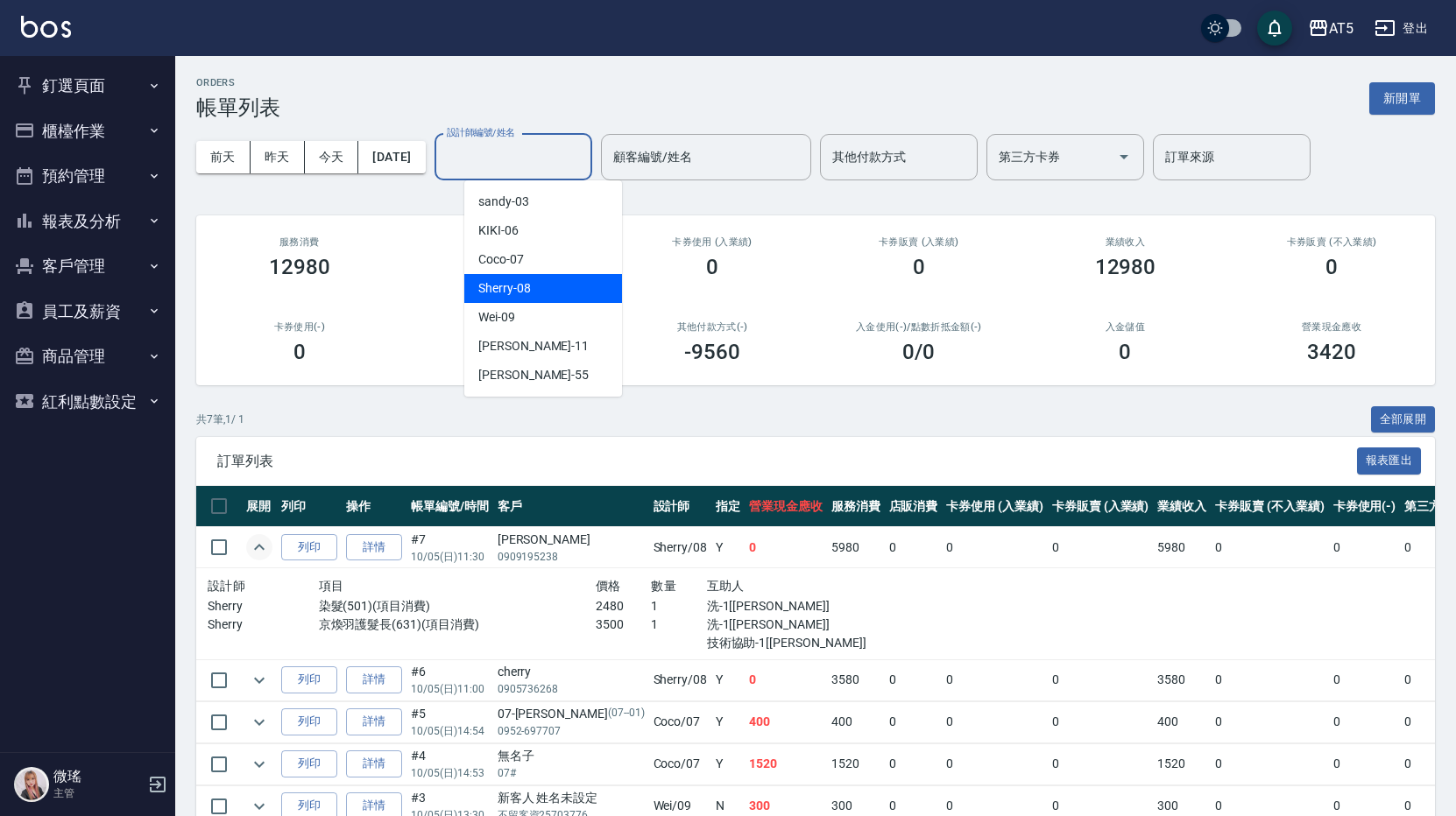
click at [536, 290] on div "Sherry -08" at bounding box center [543, 288] width 158 height 29
type input "Sherry-08"
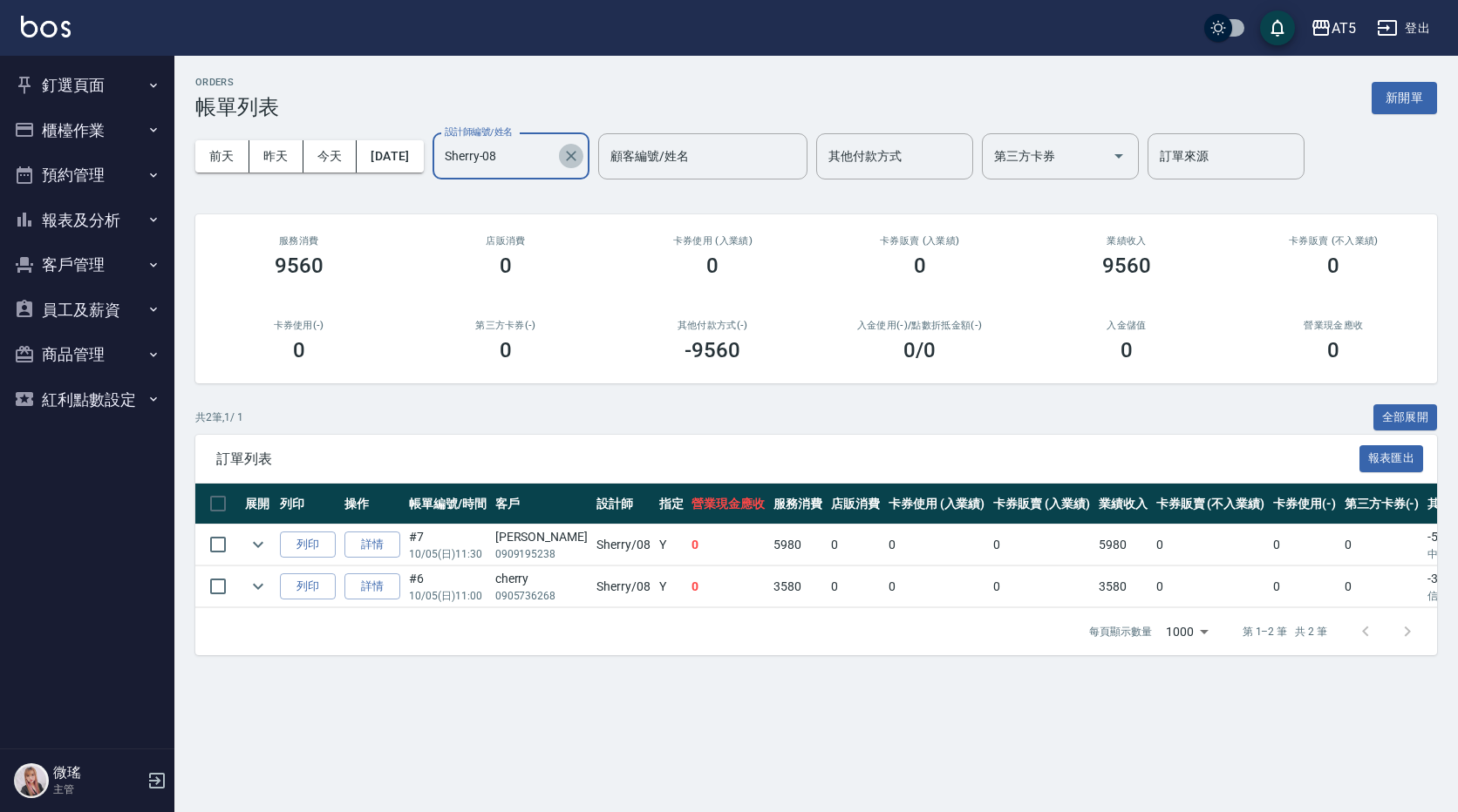
click at [580, 155] on icon "Clear" at bounding box center [571, 156] width 17 height 17
